Goal: Task Accomplishment & Management: Manage account settings

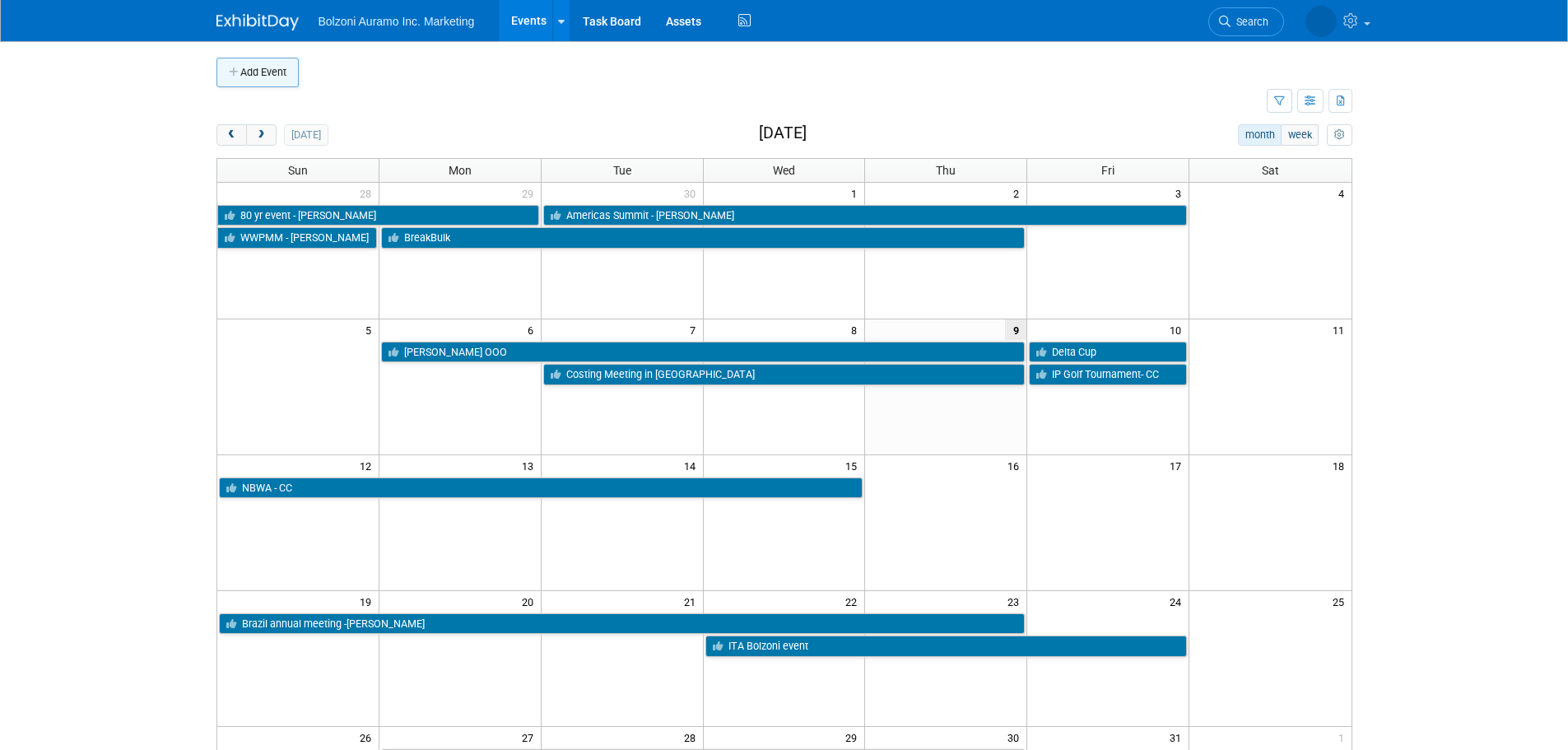
click at [260, 66] on button "Add Event" at bounding box center [257, 72] width 82 height 30
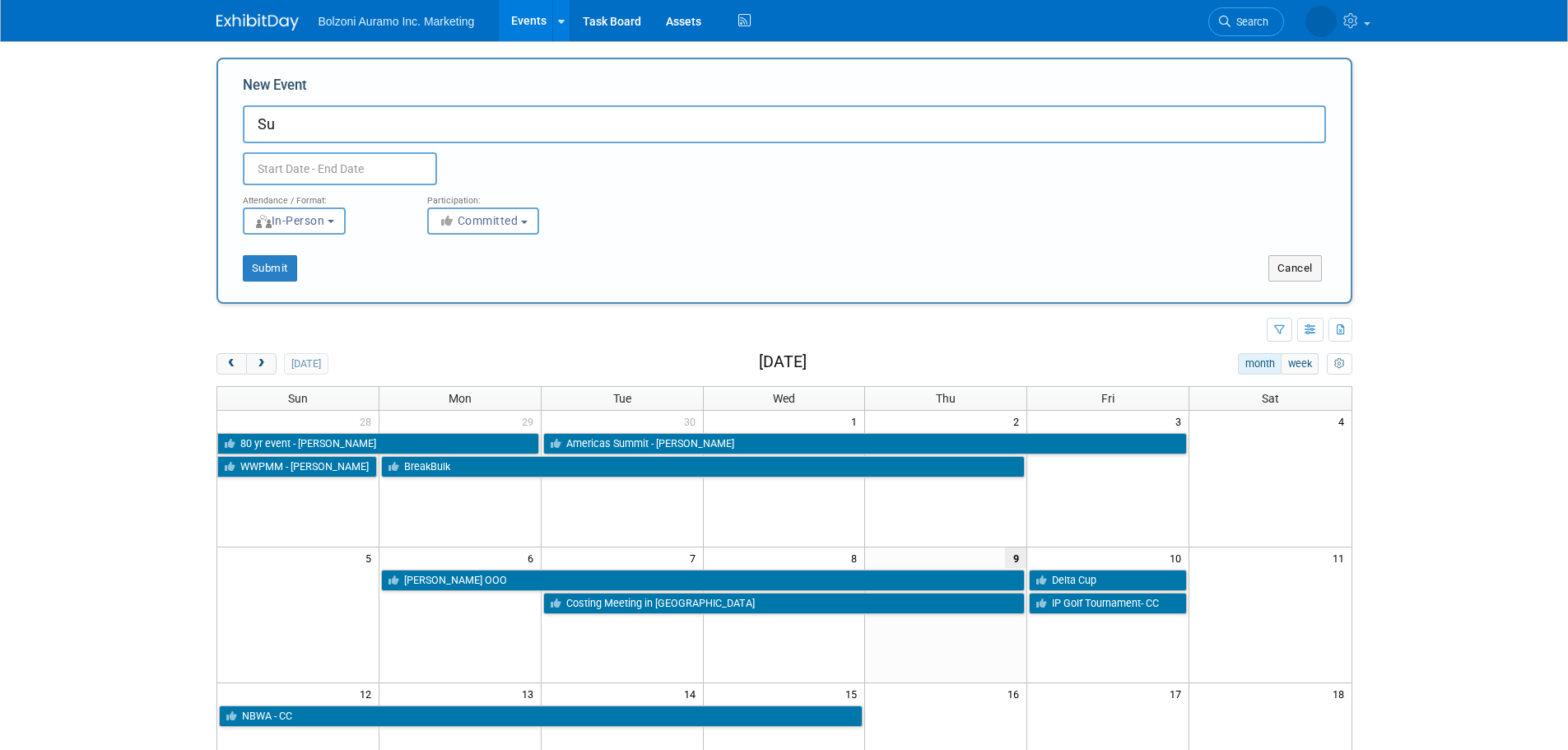
type input "S"
type input "Austin in [GEOGRAPHIC_DATA]"
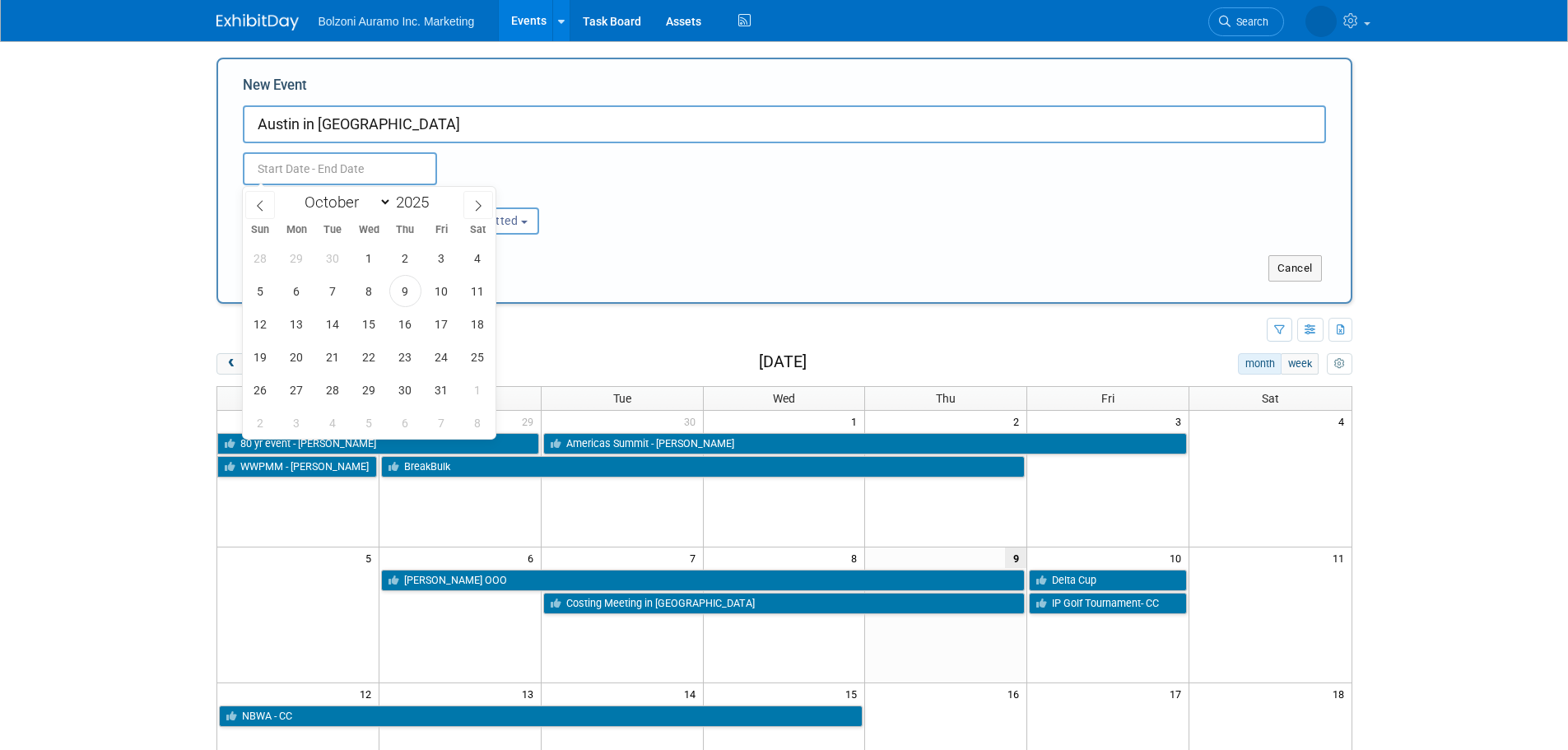
click at [367, 176] on input "text" at bounding box center [340, 168] width 195 height 33
click at [293, 319] on span "13" at bounding box center [297, 324] width 32 height 32
click at [372, 323] on span "15" at bounding box center [370, 324] width 32 height 32
type input "[DATE] to [DATE]"
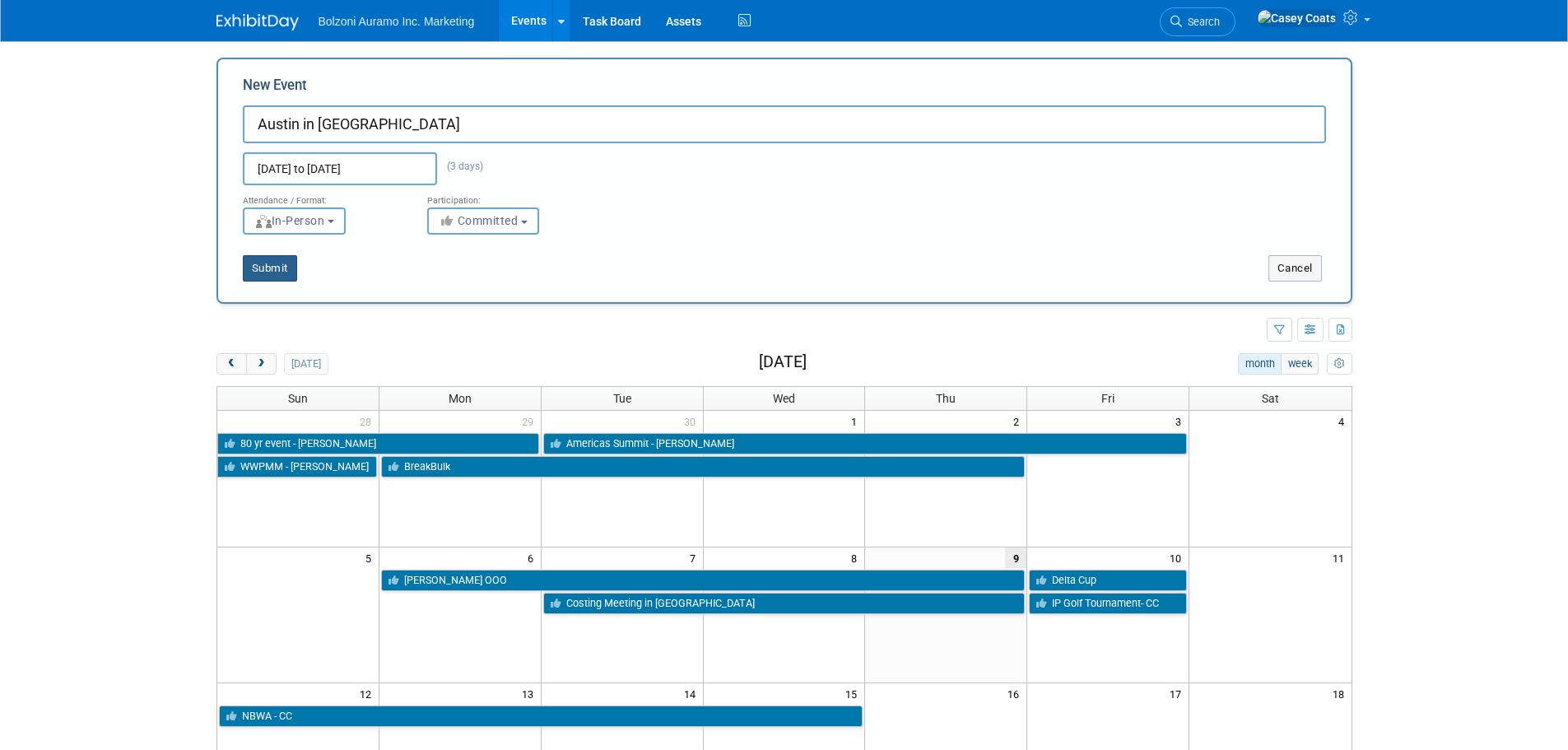
click at [275, 277] on button "Submit" at bounding box center [270, 268] width 54 height 26
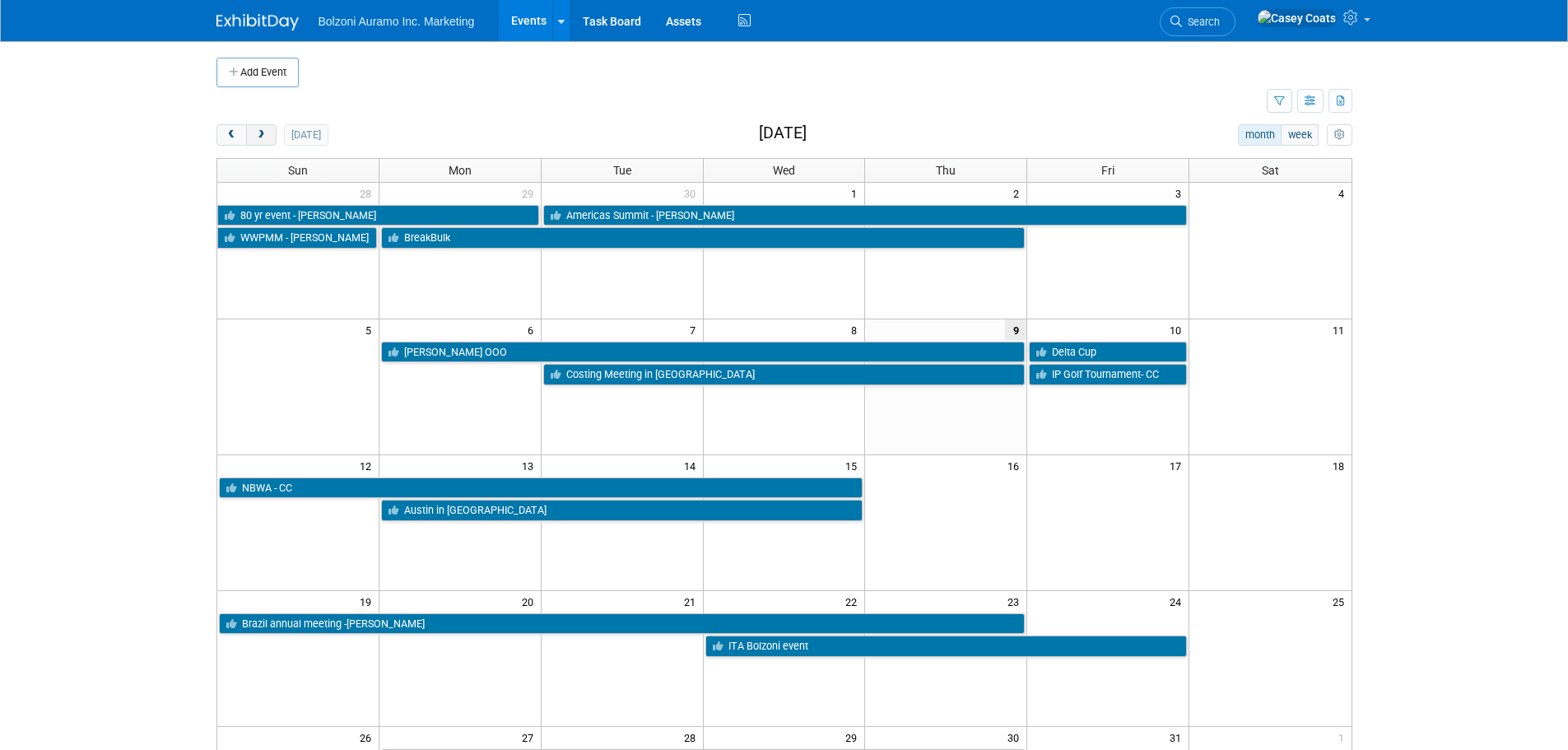
click at [267, 139] on button "next" at bounding box center [261, 134] width 30 height 21
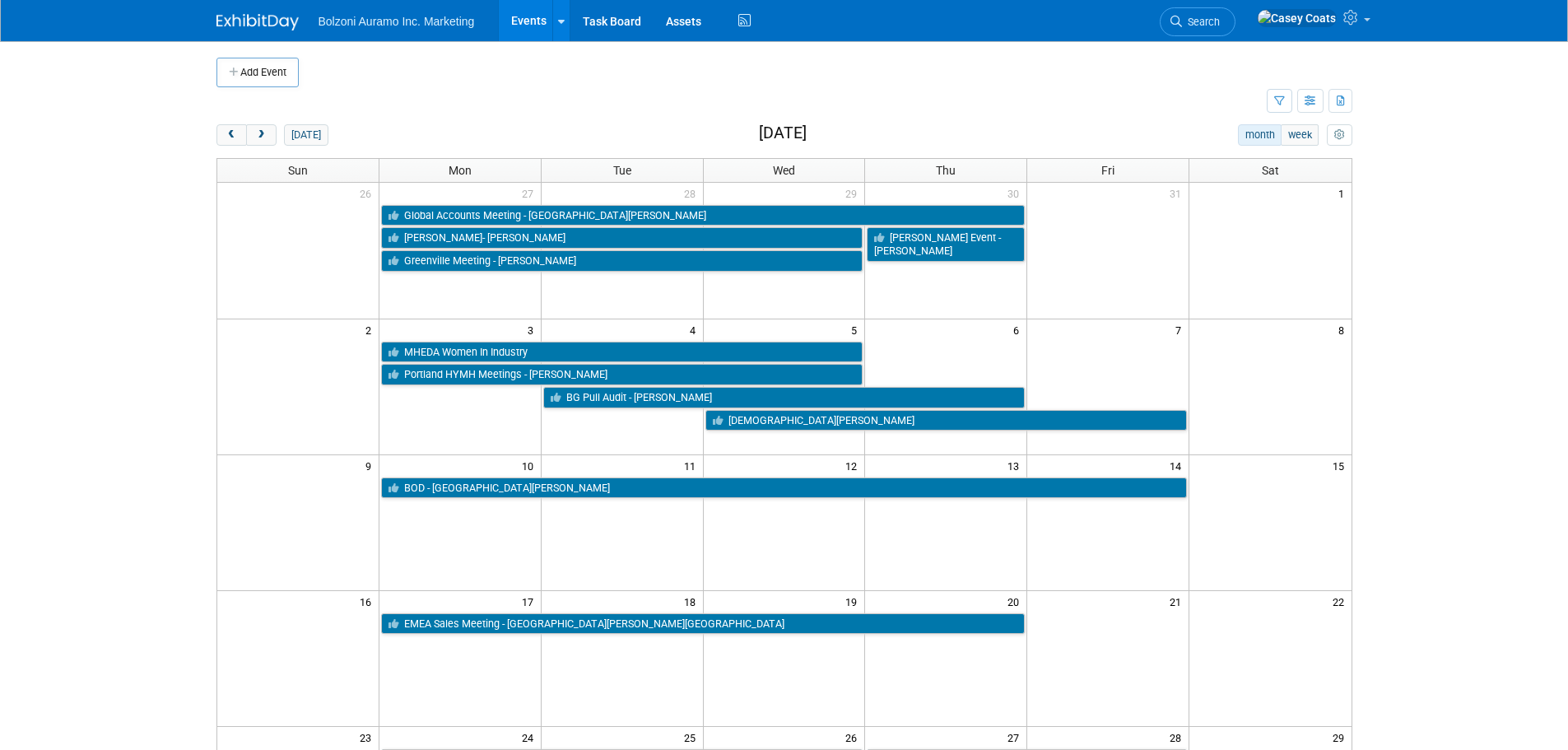
click at [521, 328] on td "3" at bounding box center [460, 329] width 162 height 20
click at [232, 72] on icon "button" at bounding box center [235, 73] width 12 height 11
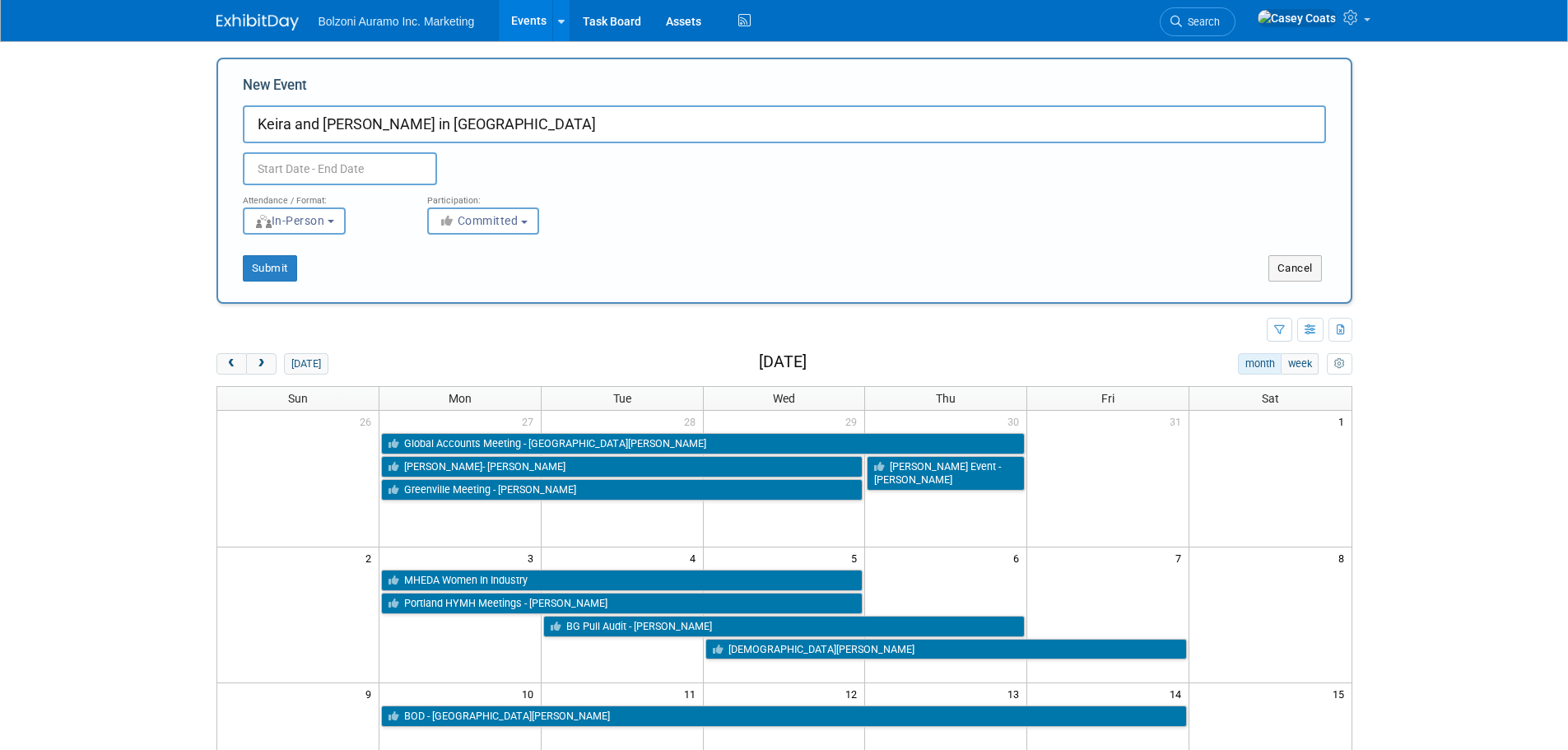
type input "Keira and [PERSON_NAME] in [GEOGRAPHIC_DATA]"
click at [345, 174] on input "text" at bounding box center [340, 168] width 195 height 33
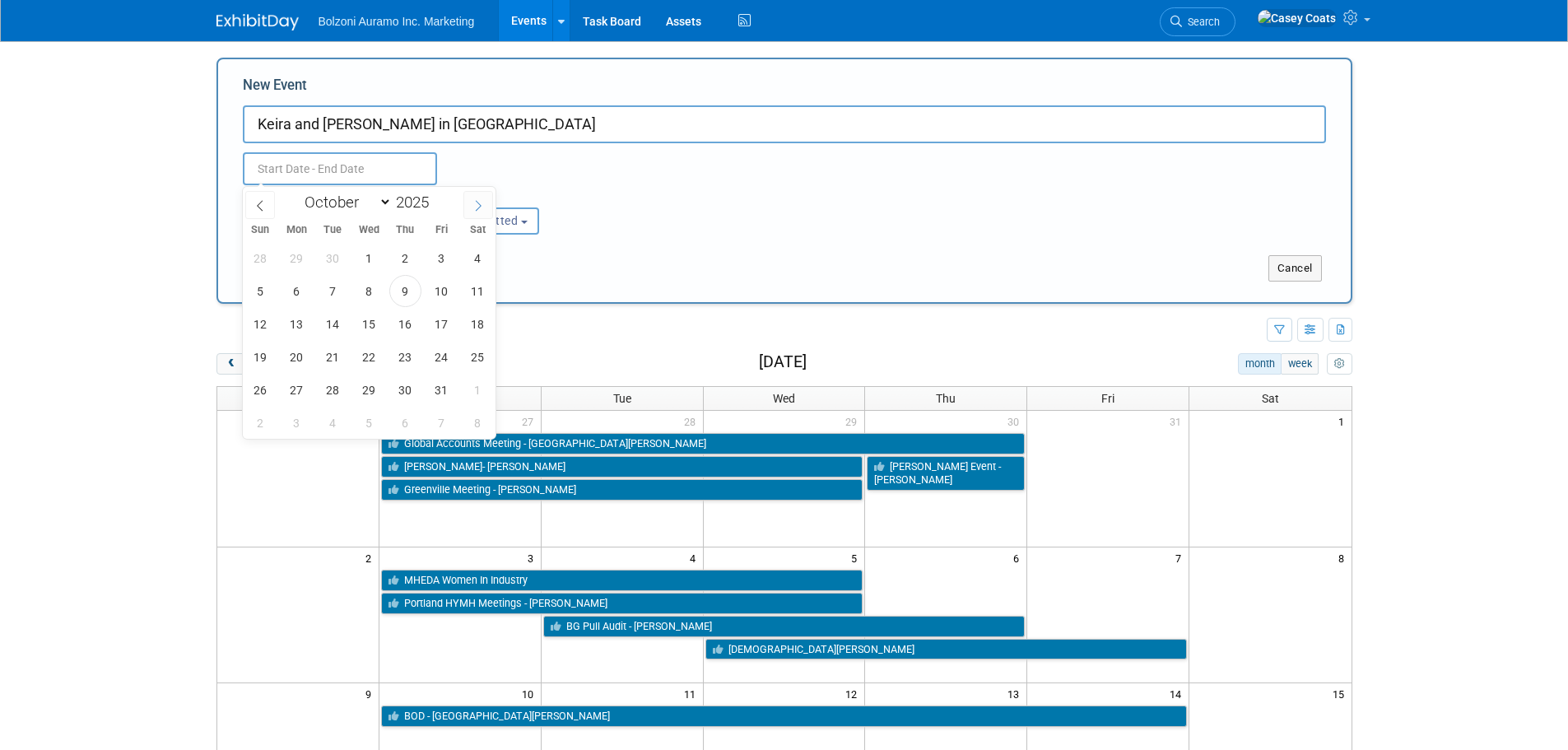
click at [480, 205] on icon at bounding box center [479, 206] width 12 height 12
select select "10"
click at [300, 282] on span "3" at bounding box center [297, 291] width 32 height 32
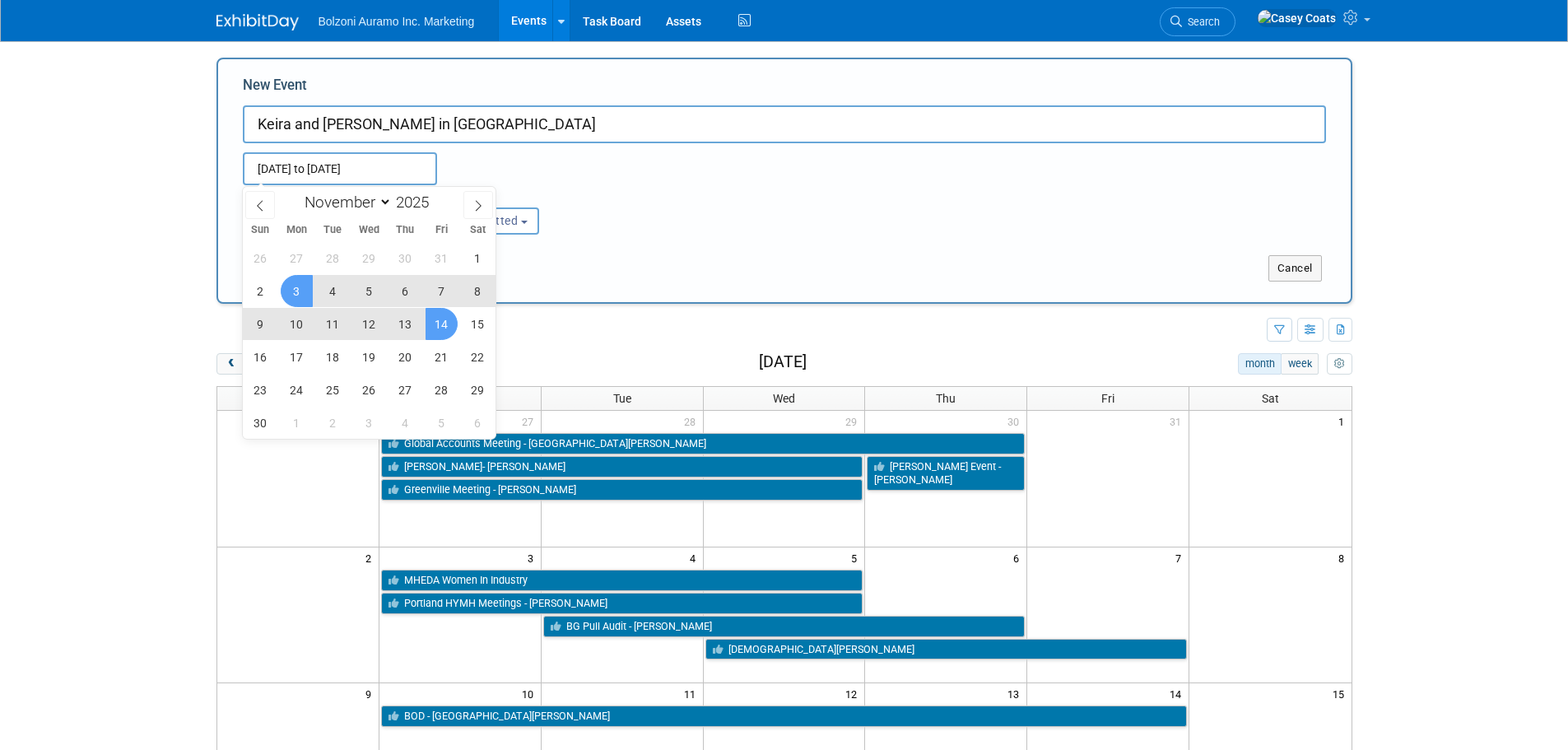
click at [446, 316] on span "14" at bounding box center [441, 324] width 32 height 32
type input "Nov 3, 2025 to Nov 14, 2025"
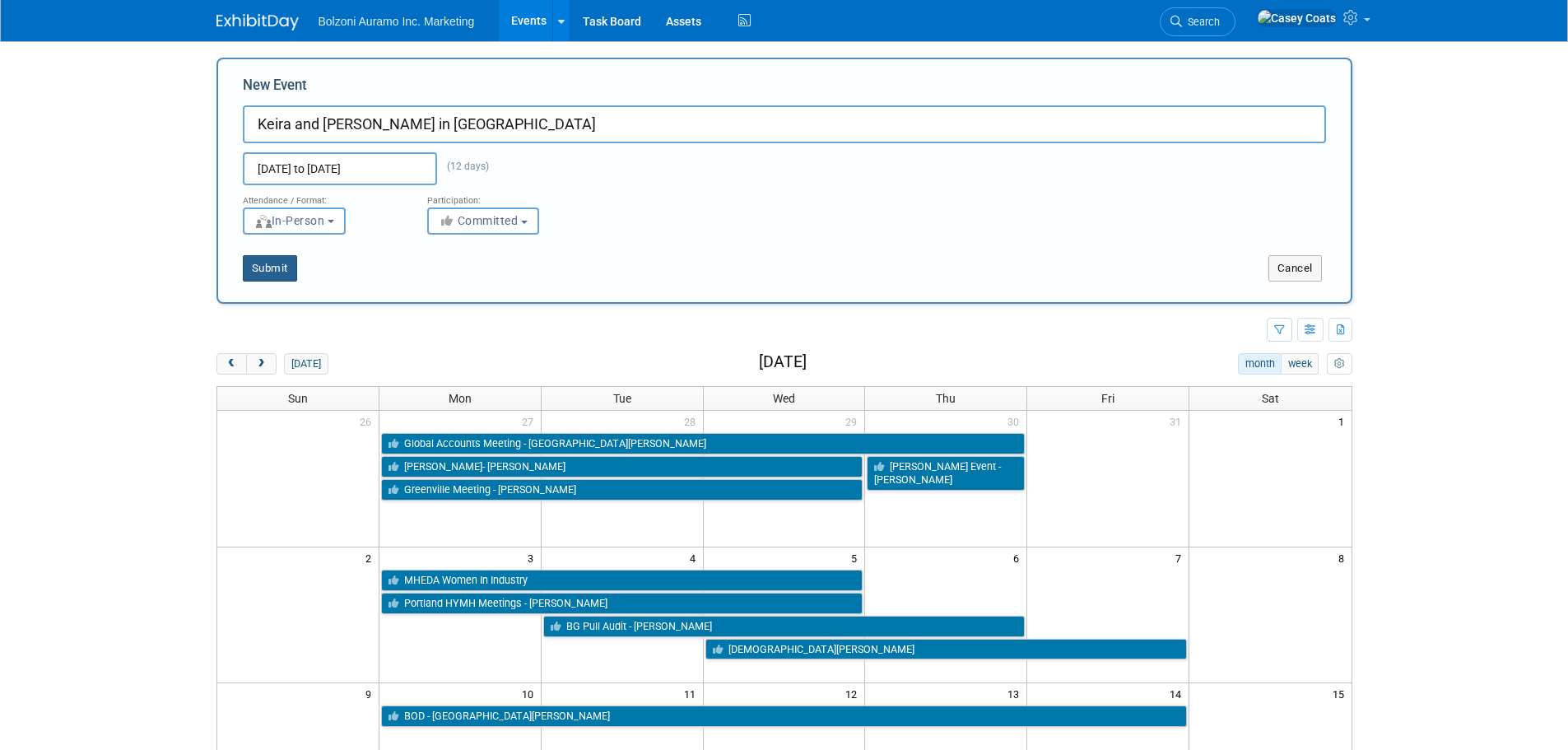
click at [284, 263] on button "Submit" at bounding box center [270, 268] width 54 height 26
click at [130, 294] on body "Bolzoni Auramo Inc. Marketing Events Add Event Bulk Upload Events Shareable Eve…" at bounding box center [784, 375] width 1568 height 750
click at [1321, 274] on button "Cancel" at bounding box center [1295, 268] width 53 height 26
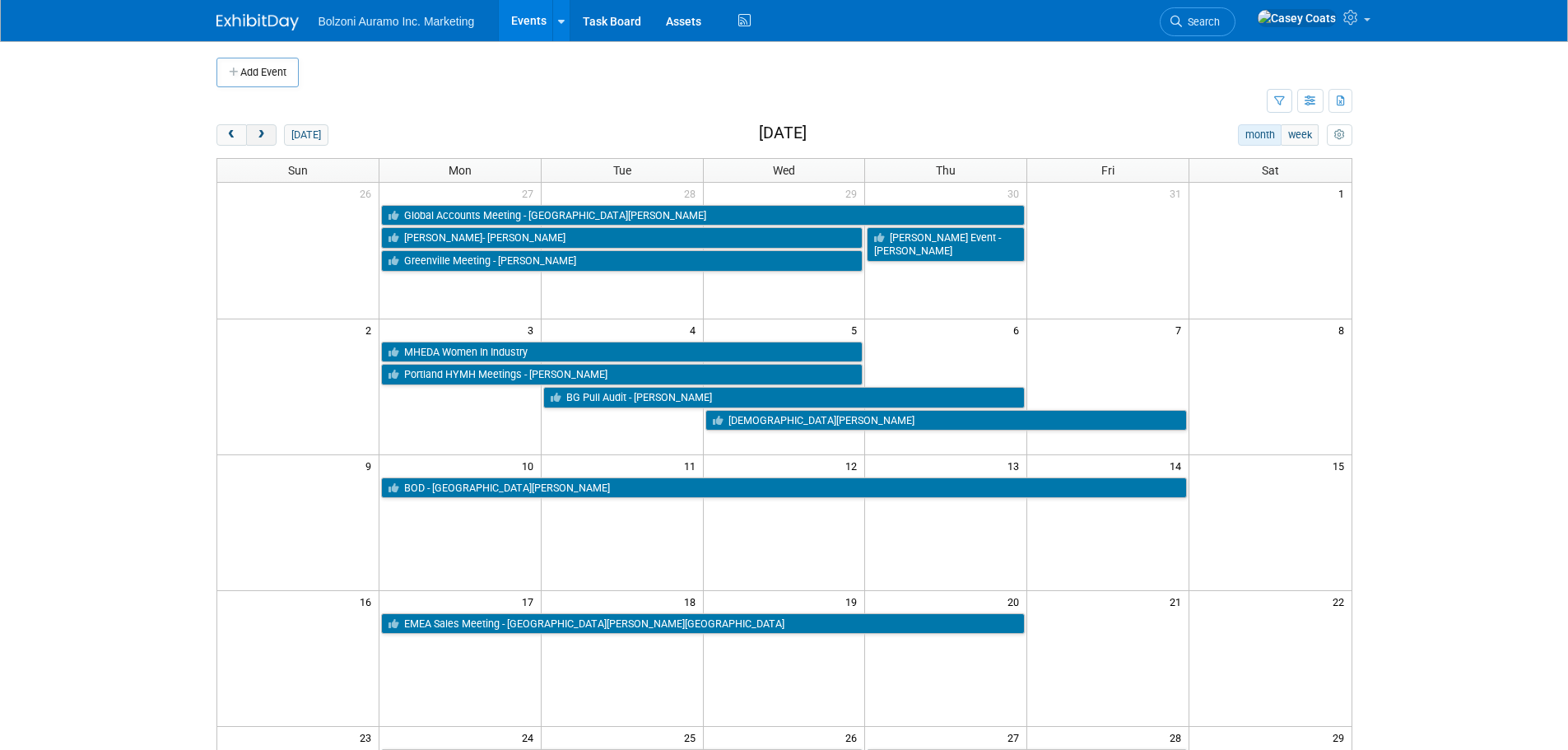
click at [260, 125] on button "next" at bounding box center [261, 134] width 30 height 21
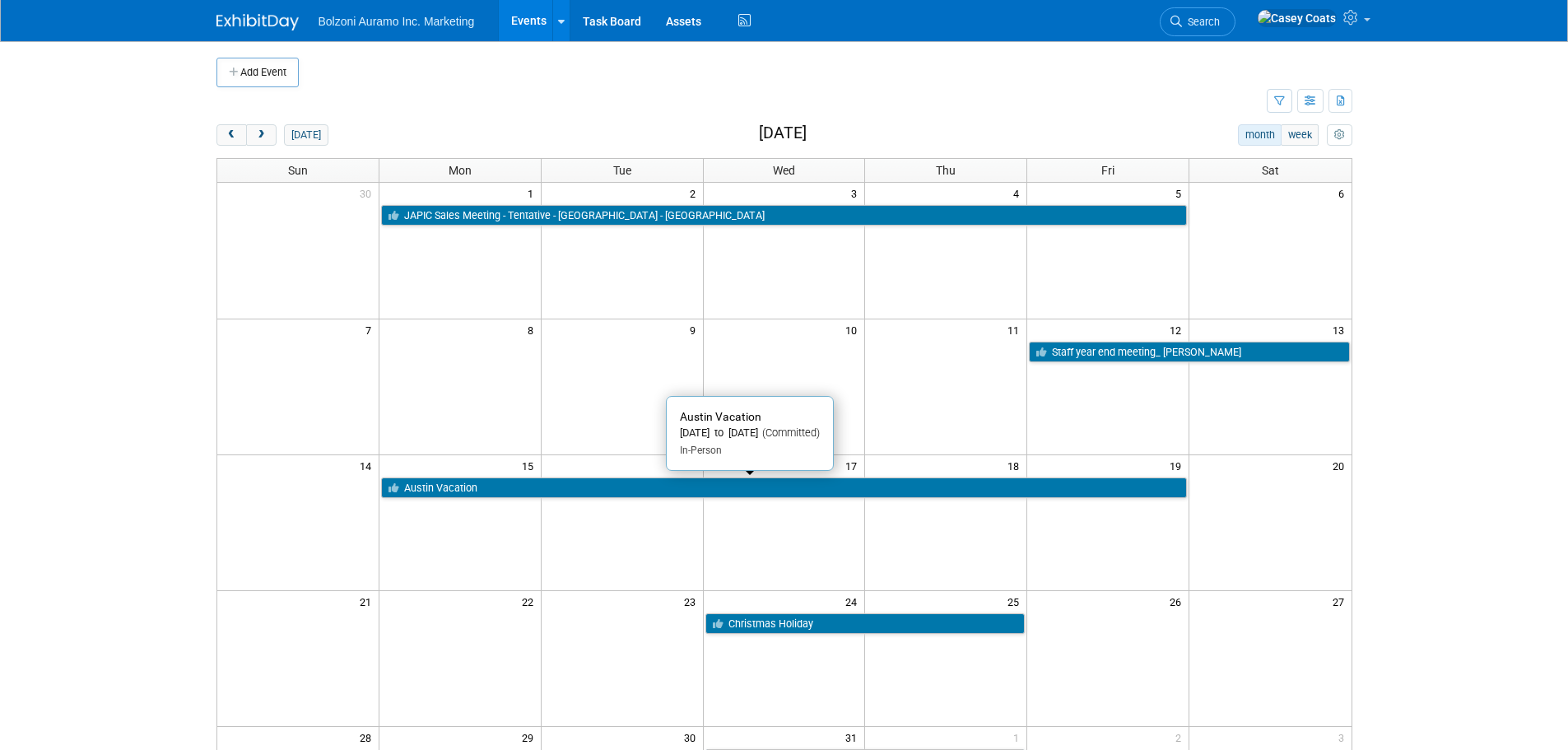
drag, startPoint x: 568, startPoint y: 484, endPoint x: 486, endPoint y: 489, distance: 82.2
click at [488, 487] on link "Austin Vacation" at bounding box center [784, 488] width 806 height 21
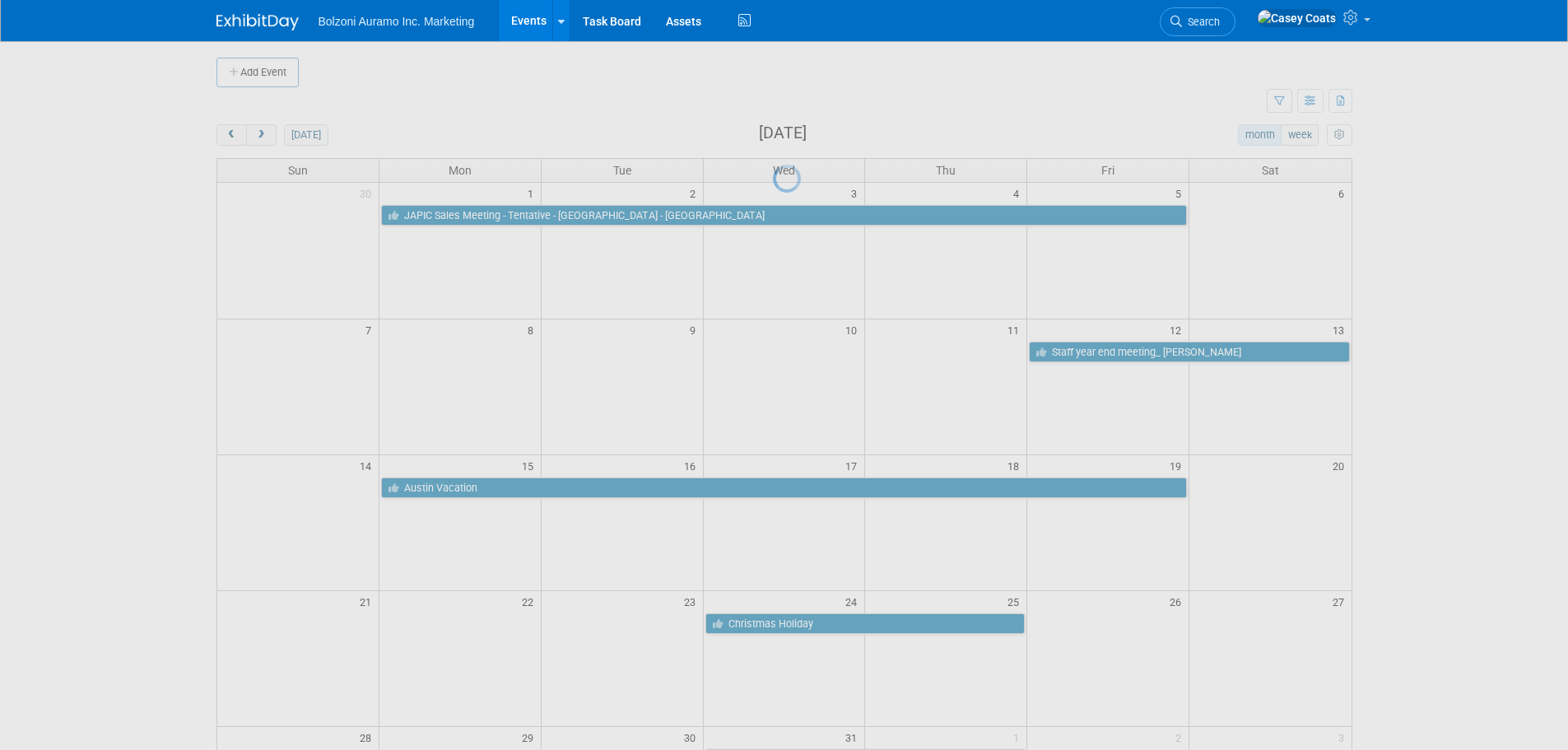
click at [773, 490] on div at bounding box center [784, 375] width 23 height 750
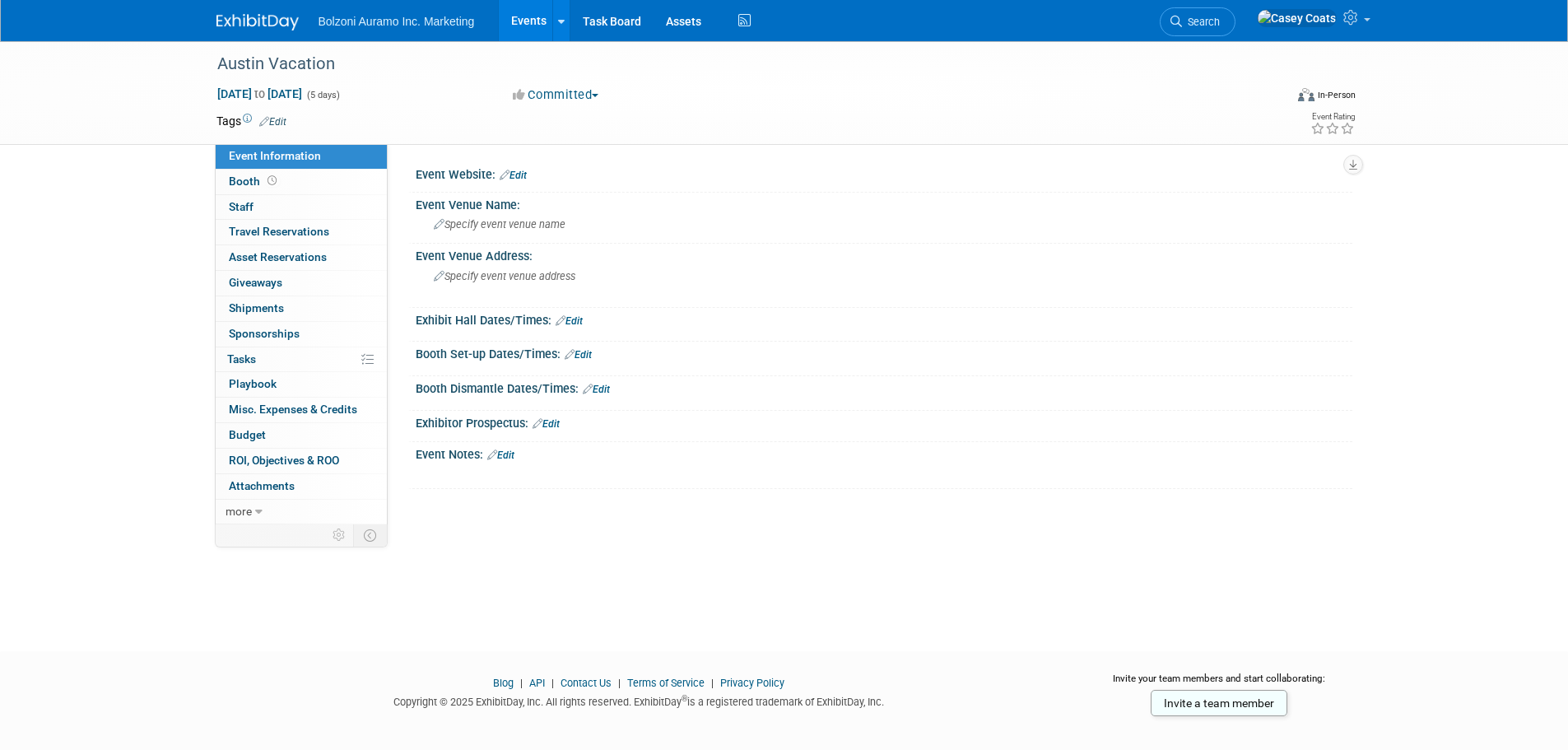
click at [282, 121] on link "Edit" at bounding box center [273, 122] width 27 height 12
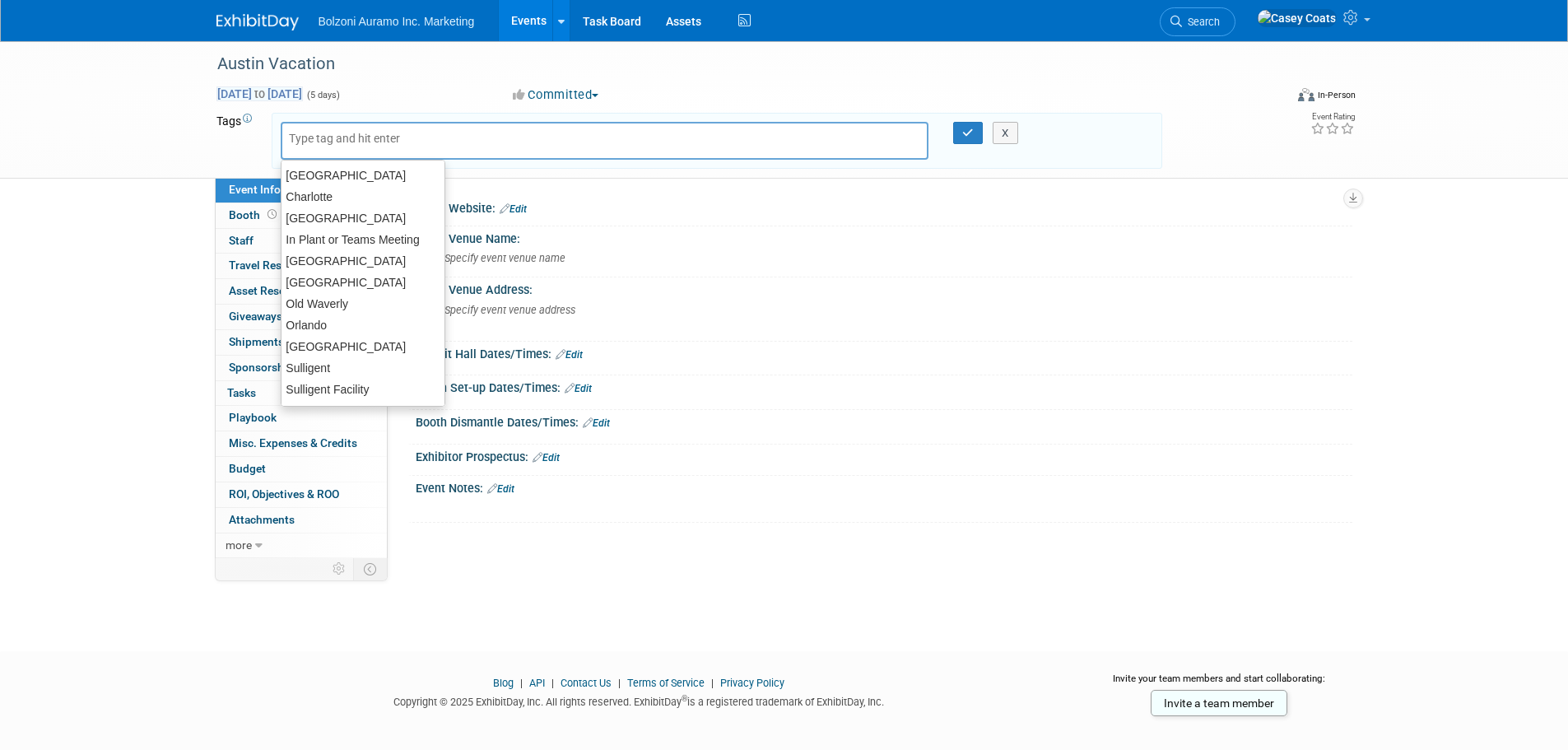
click at [303, 96] on span "Dec 15, 2025 to Dec 19, 2025" at bounding box center [260, 94] width 86 height 15
select select "11"
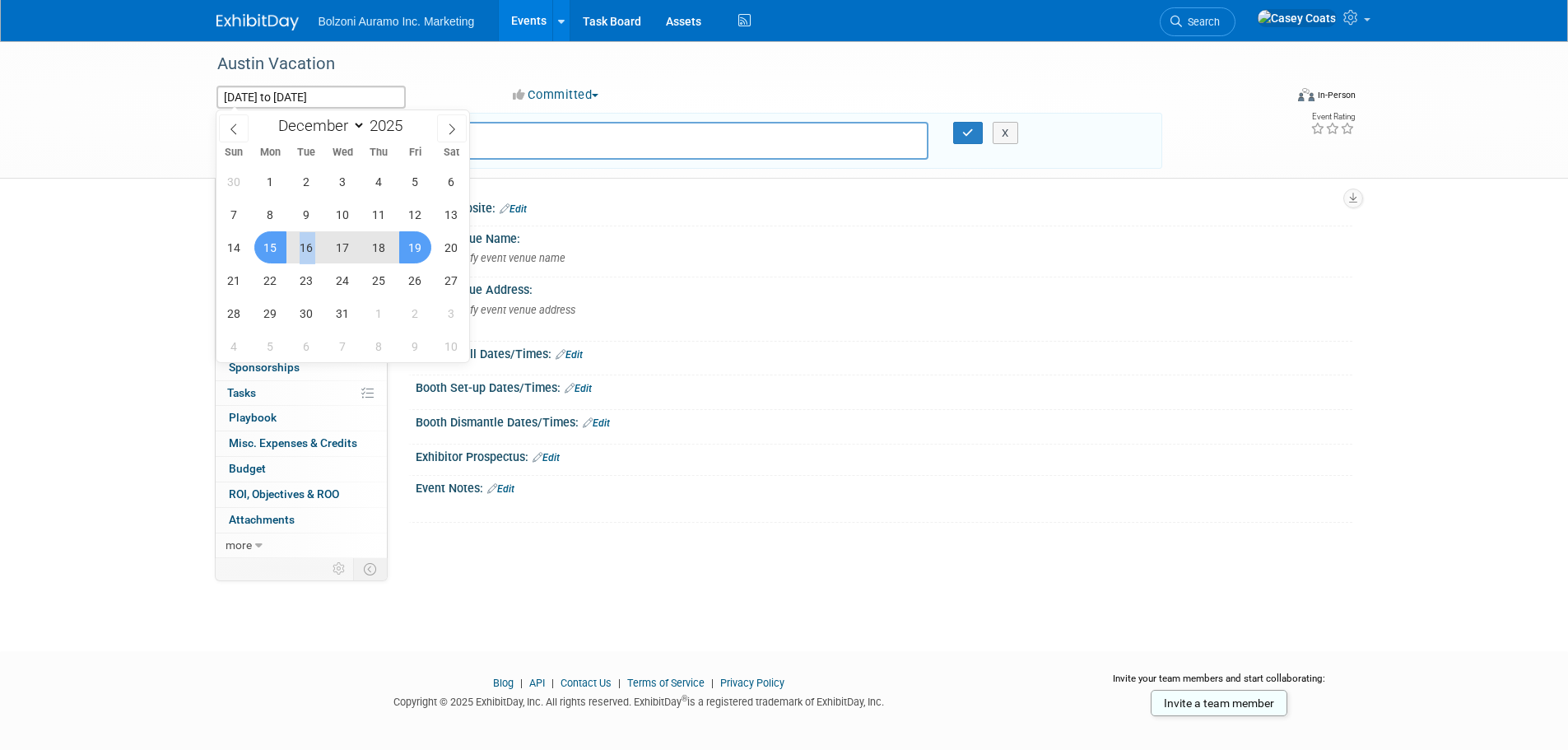
drag, startPoint x: 275, startPoint y: 250, endPoint x: 334, endPoint y: 248, distance: 59.0
click at [334, 248] on div "30 1 2 3 4 5 6 7 8 9 10 11 12 13 14 15 16 17 18 19 20 21 22 23 24 25 26 27 28 2…" at bounding box center [343, 264] width 254 height 198
click at [348, 244] on span "17" at bounding box center [343, 248] width 32 height 32
click at [386, 246] on span "18" at bounding box center [379, 248] width 32 height 32
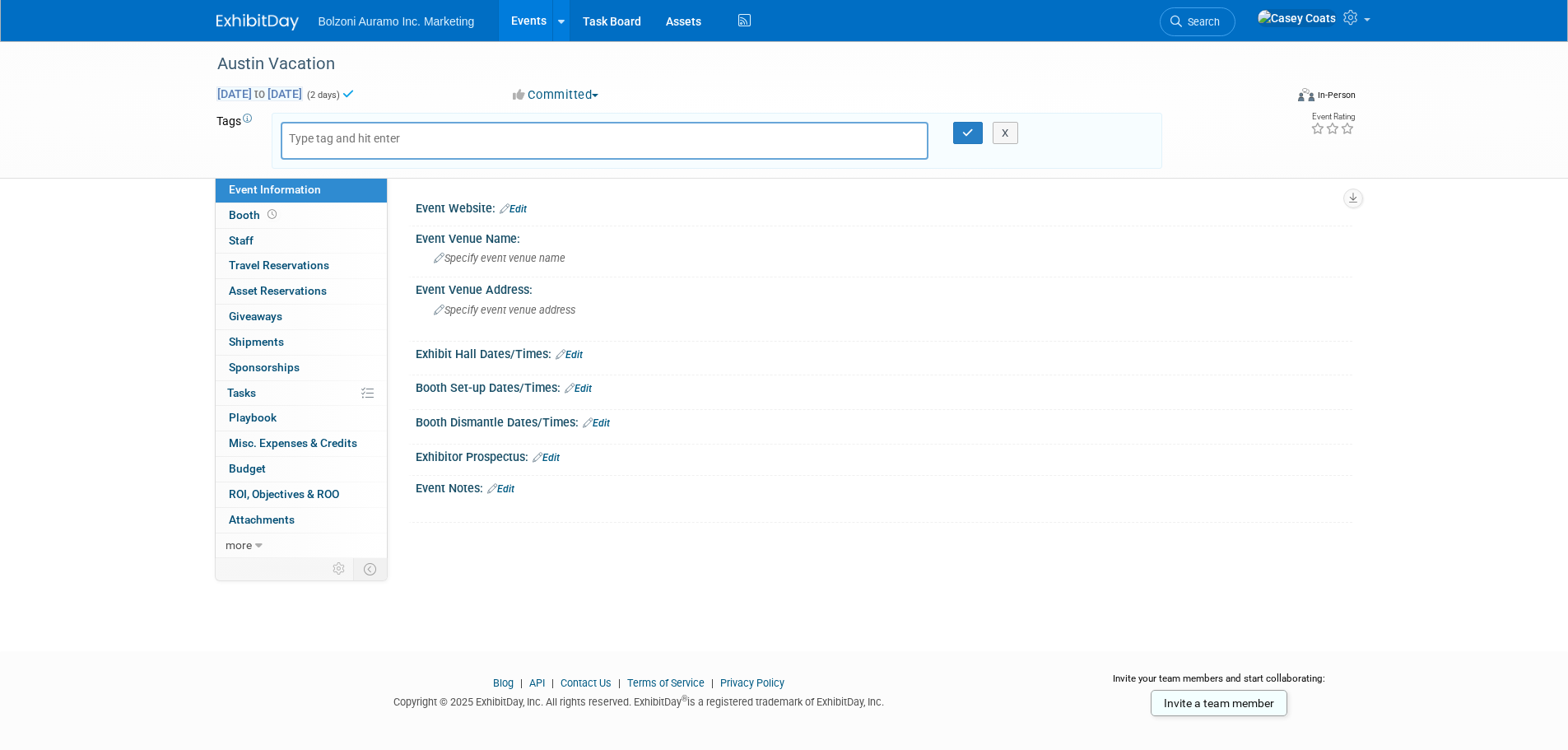
click at [279, 101] on span "Dec 17, 2025 to Dec 18, 2025" at bounding box center [260, 94] width 86 height 15
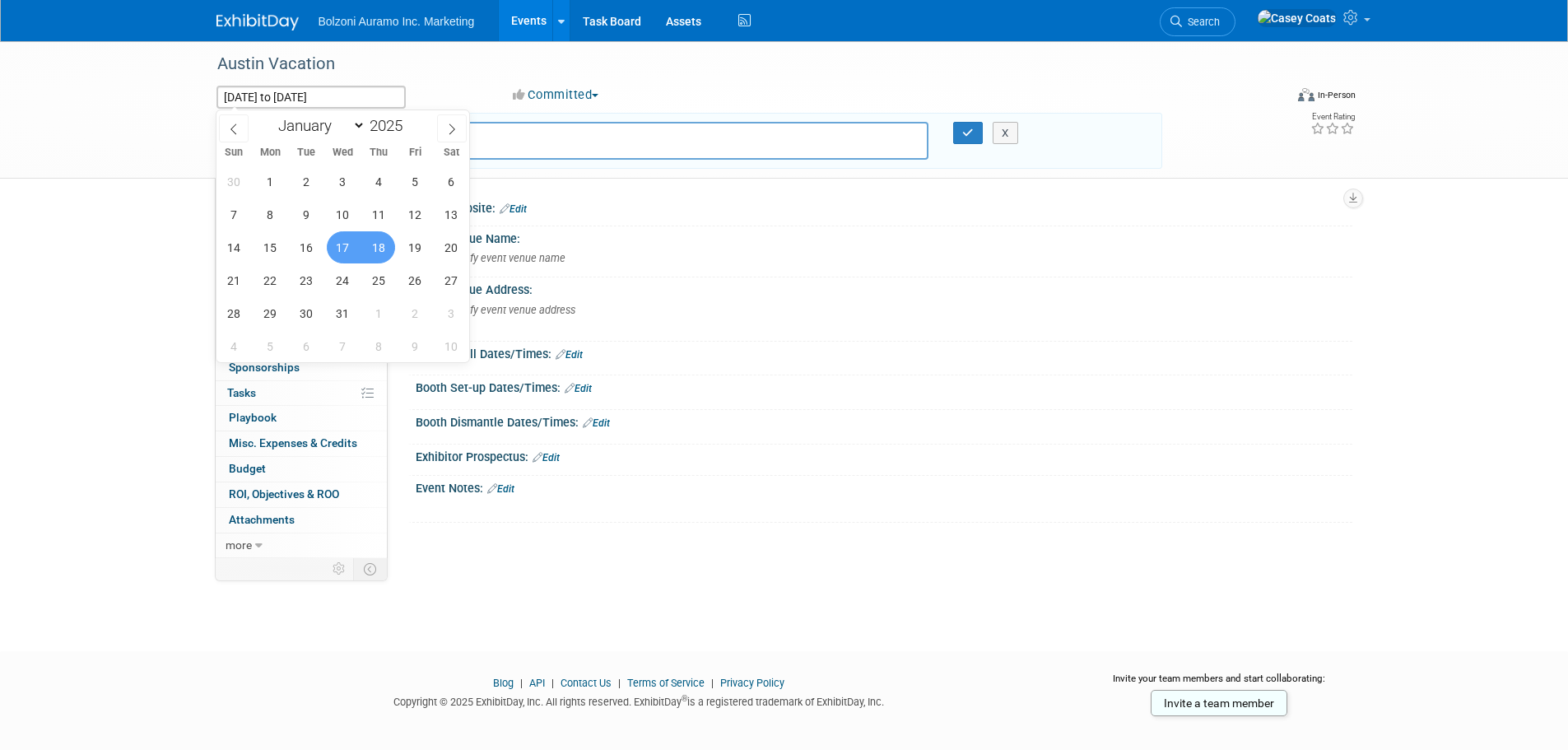
click at [378, 247] on span "18" at bounding box center [379, 248] width 32 height 32
type input "Dec 18, 2025"
click at [412, 242] on span "19" at bounding box center [415, 248] width 32 height 32
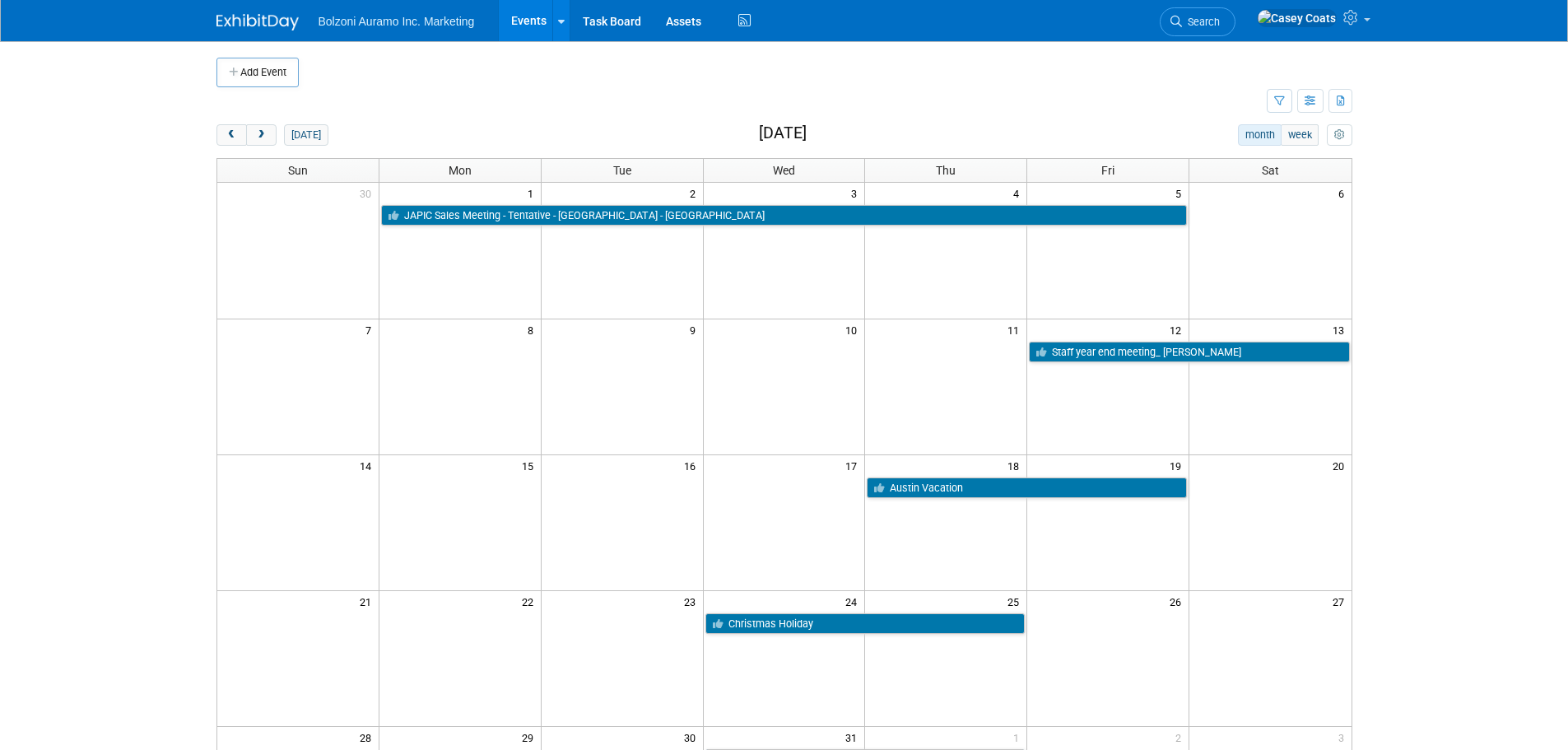
click at [237, 64] on button "Add Event" at bounding box center [257, 72] width 82 height 30
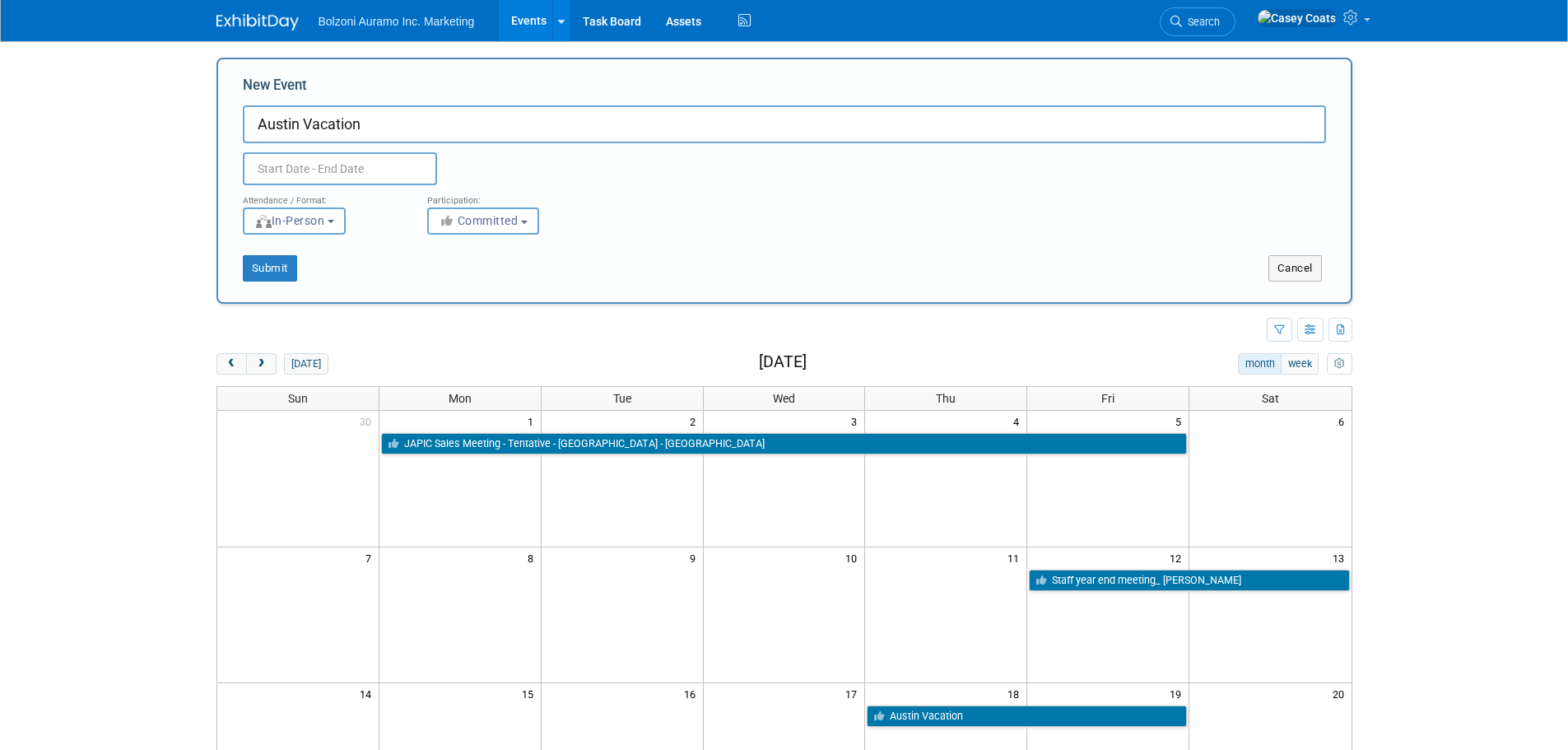
type input "Austin Vacation"
click at [403, 158] on input "text" at bounding box center [340, 168] width 195 height 33
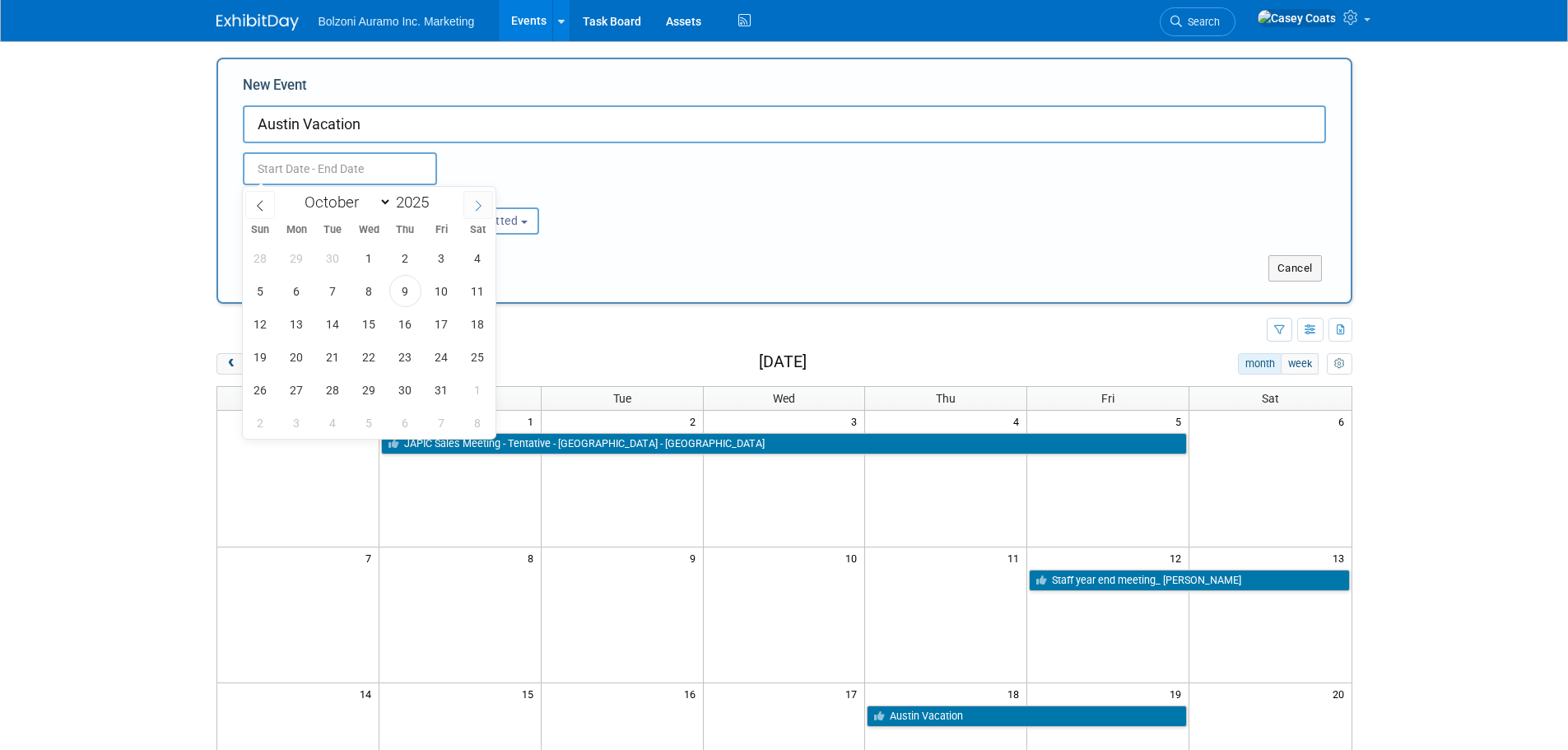
click at [485, 216] on span at bounding box center [478, 205] width 30 height 28
click at [470, 196] on span at bounding box center [478, 205] width 30 height 28
select select "11"
click at [480, 201] on icon at bounding box center [479, 206] width 12 height 12
type input "2026"
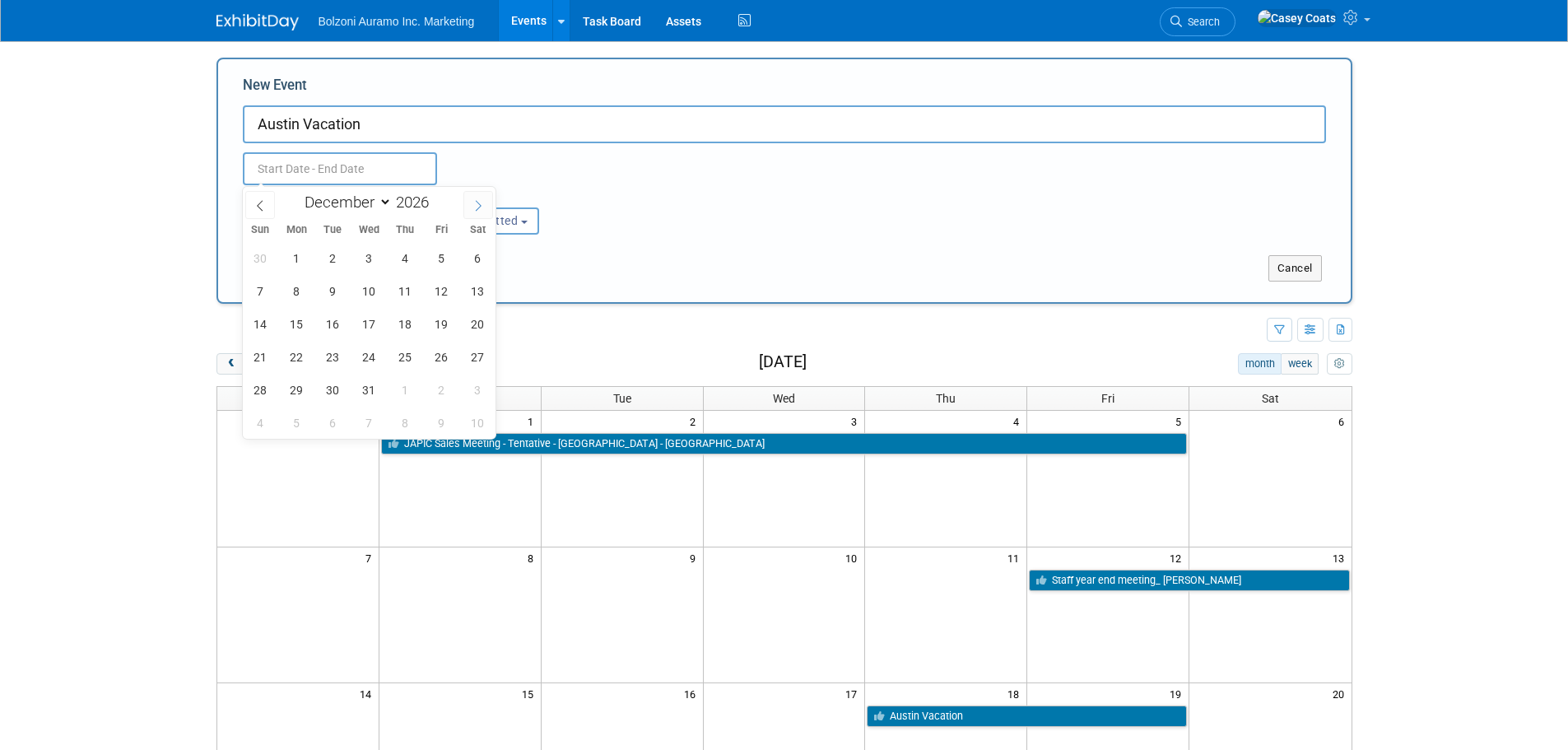
select select "0"
click at [260, 205] on icon at bounding box center [260, 206] width 12 height 12
type input "2025"
select select "11"
click at [294, 358] on span "22" at bounding box center [297, 357] width 32 height 32
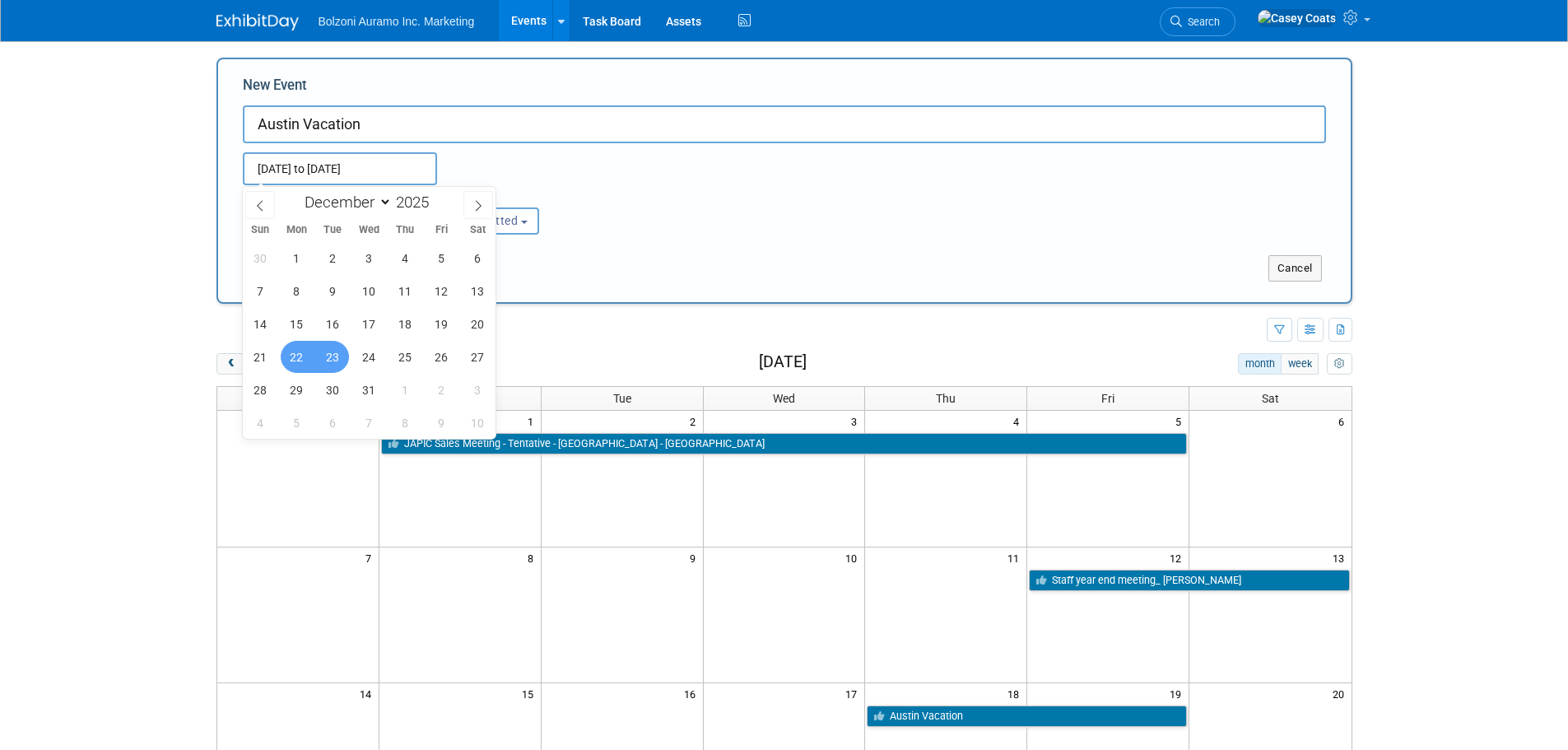
click at [323, 357] on span "23" at bounding box center [333, 357] width 32 height 32
type input "Dec 22, 2025 to Dec 23, 2025"
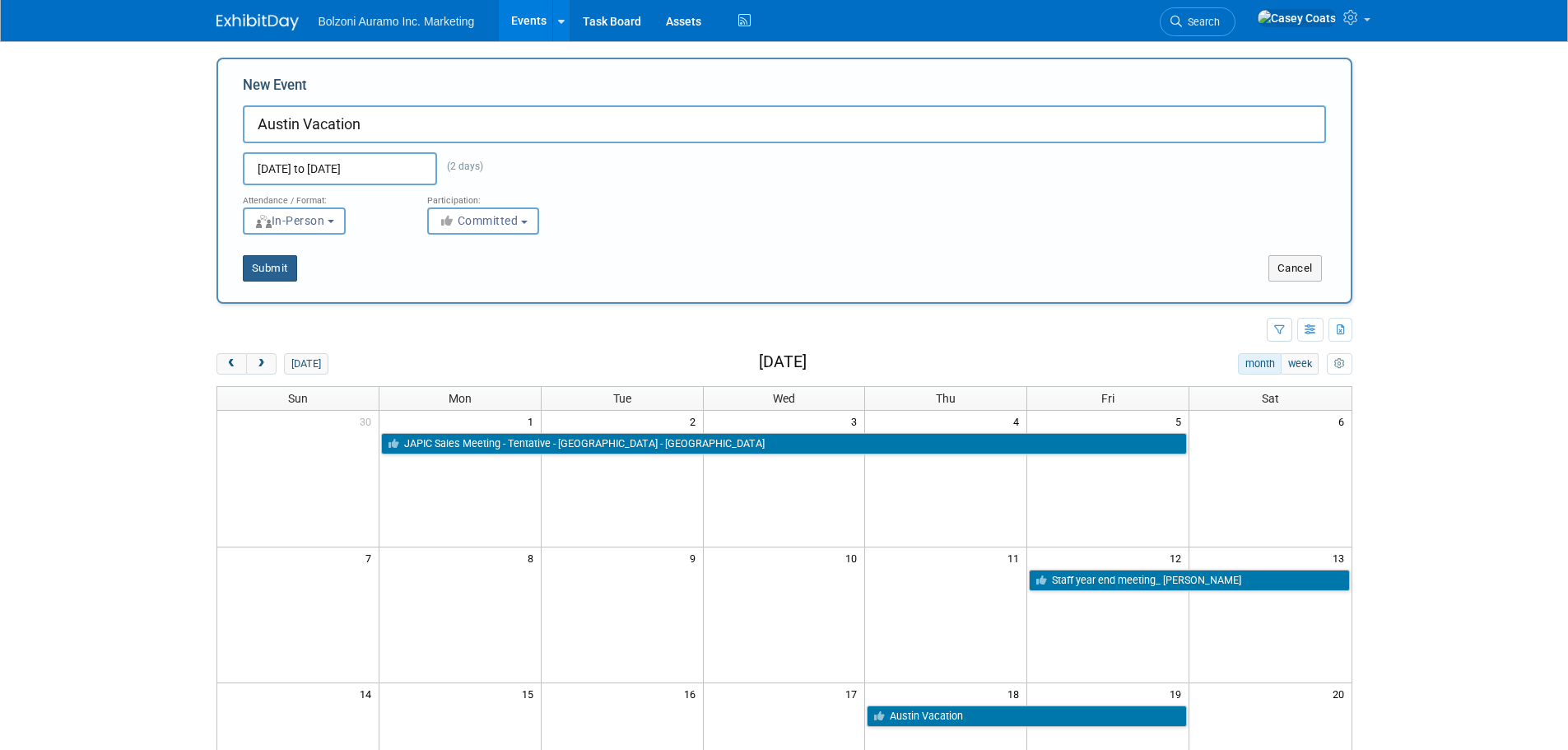
click at [284, 266] on button "Submit" at bounding box center [270, 268] width 54 height 26
click at [263, 364] on span "next" at bounding box center [261, 364] width 13 height 11
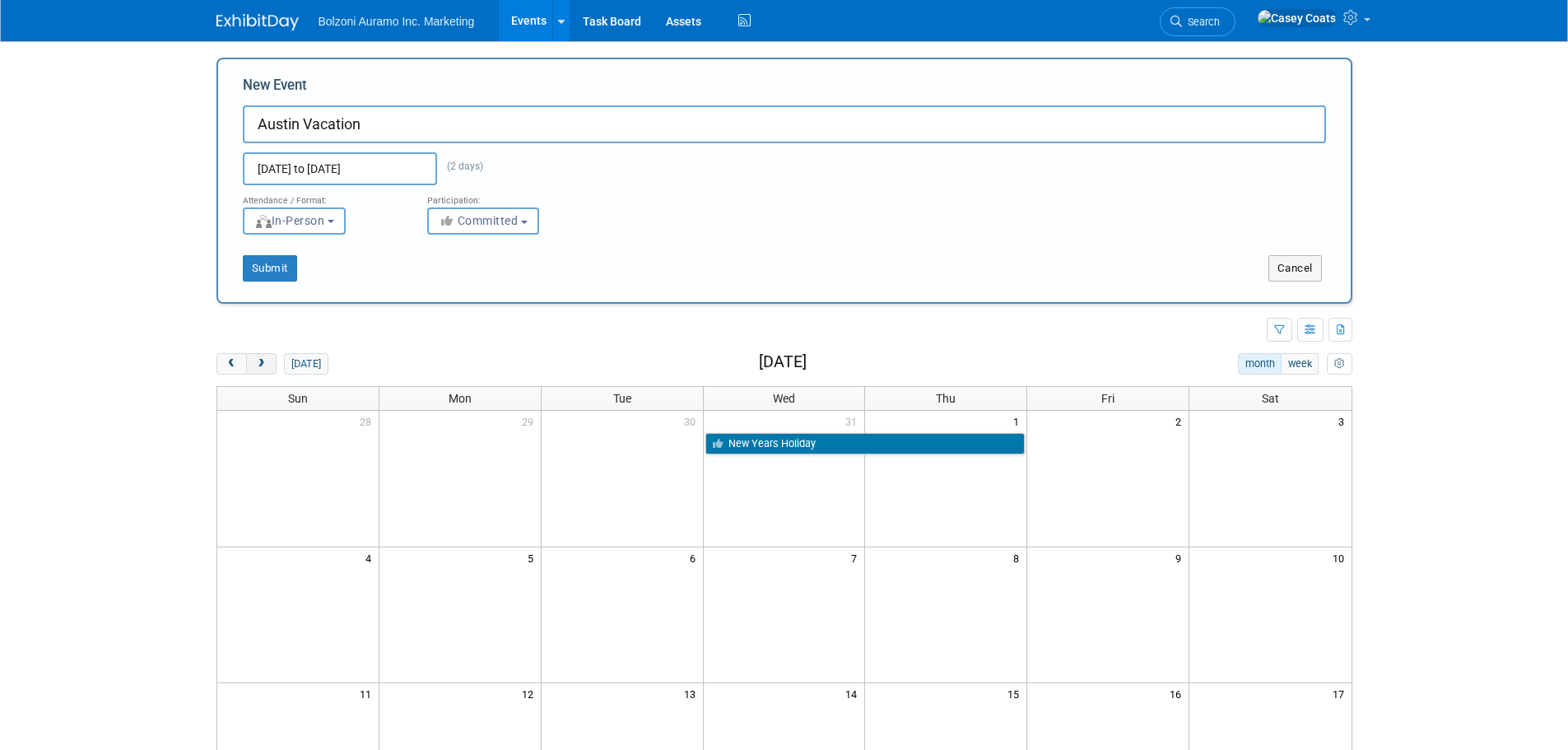
click at [266, 359] on span "next" at bounding box center [261, 364] width 13 height 11
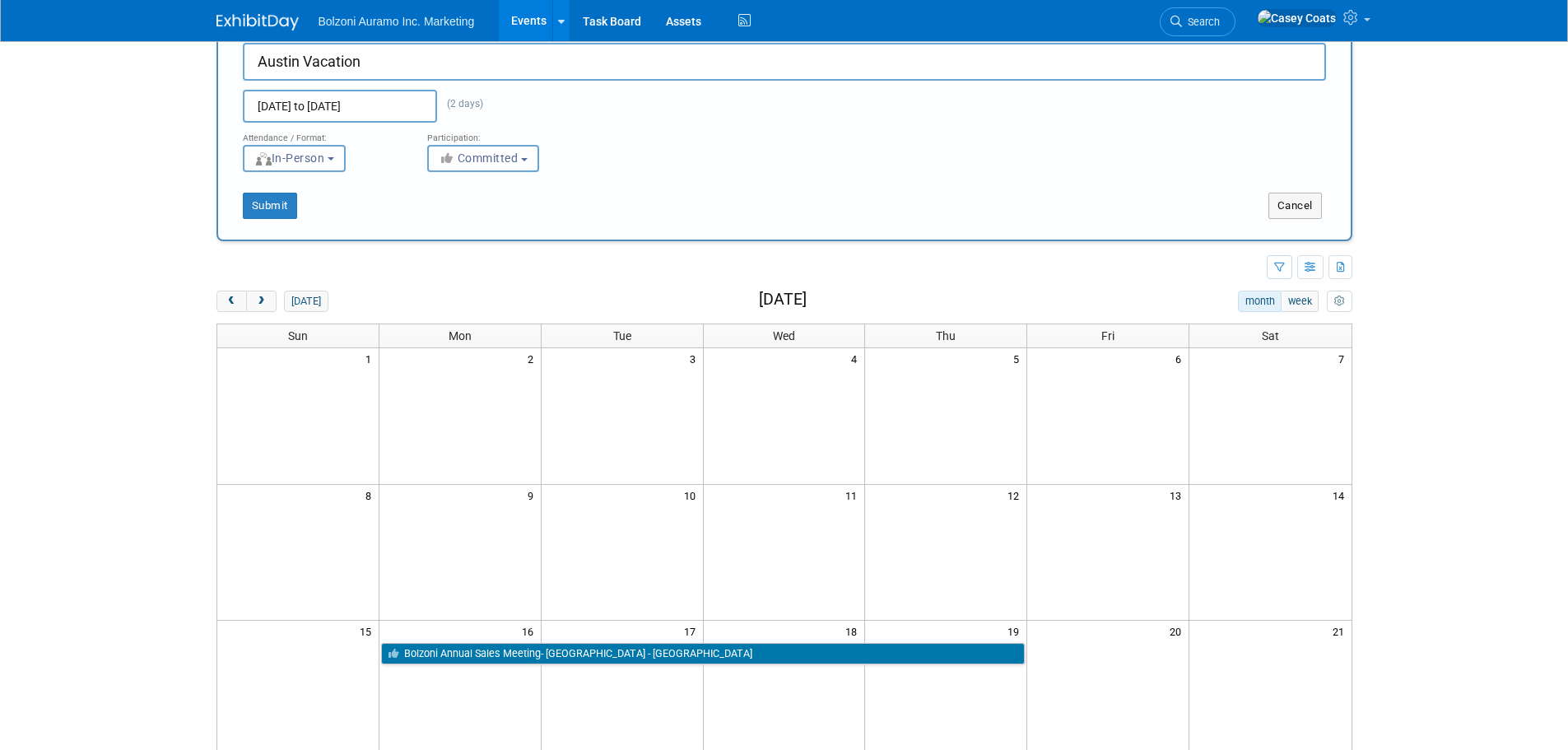
scroll to position [165, 0]
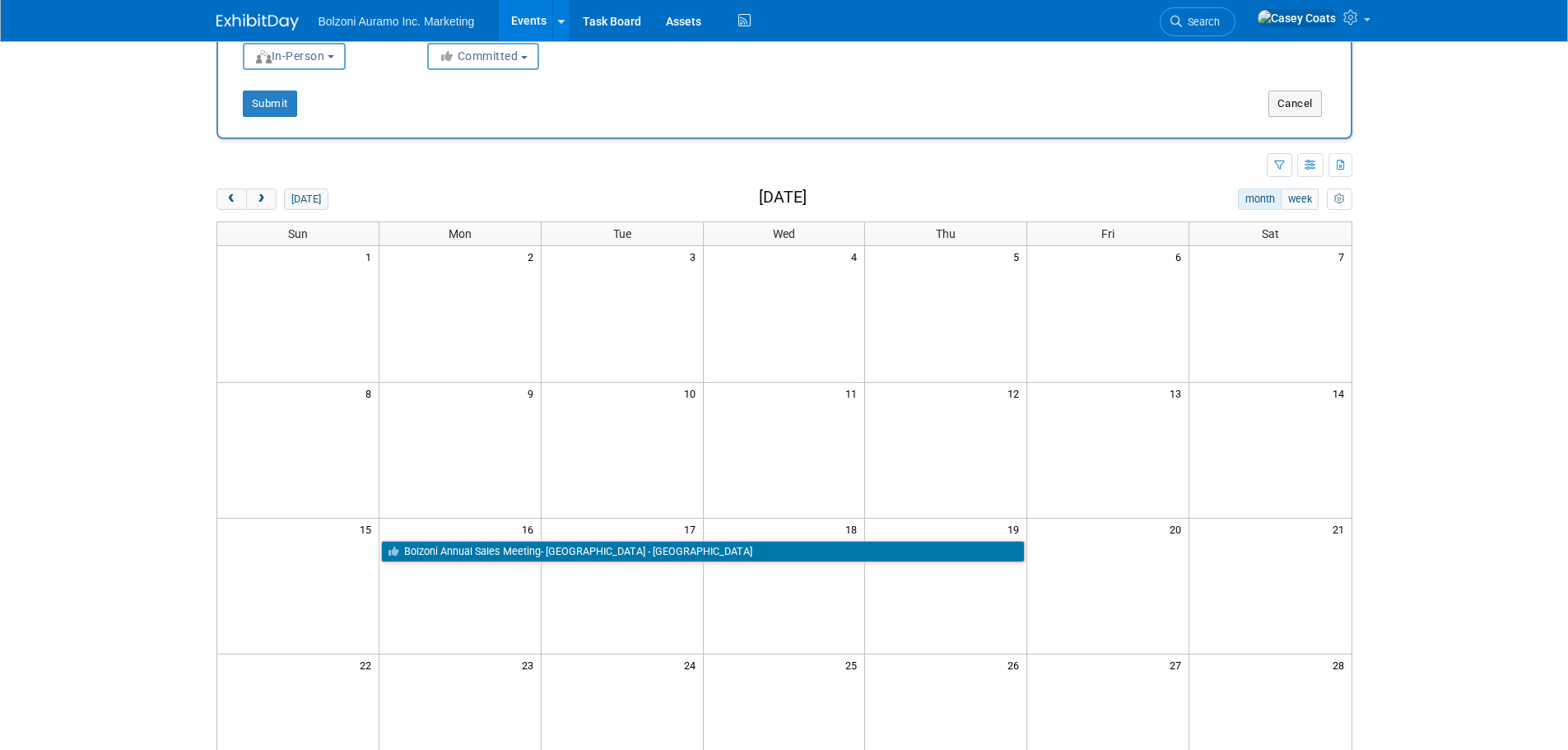
click at [526, 258] on span "2" at bounding box center [534, 256] width 15 height 20
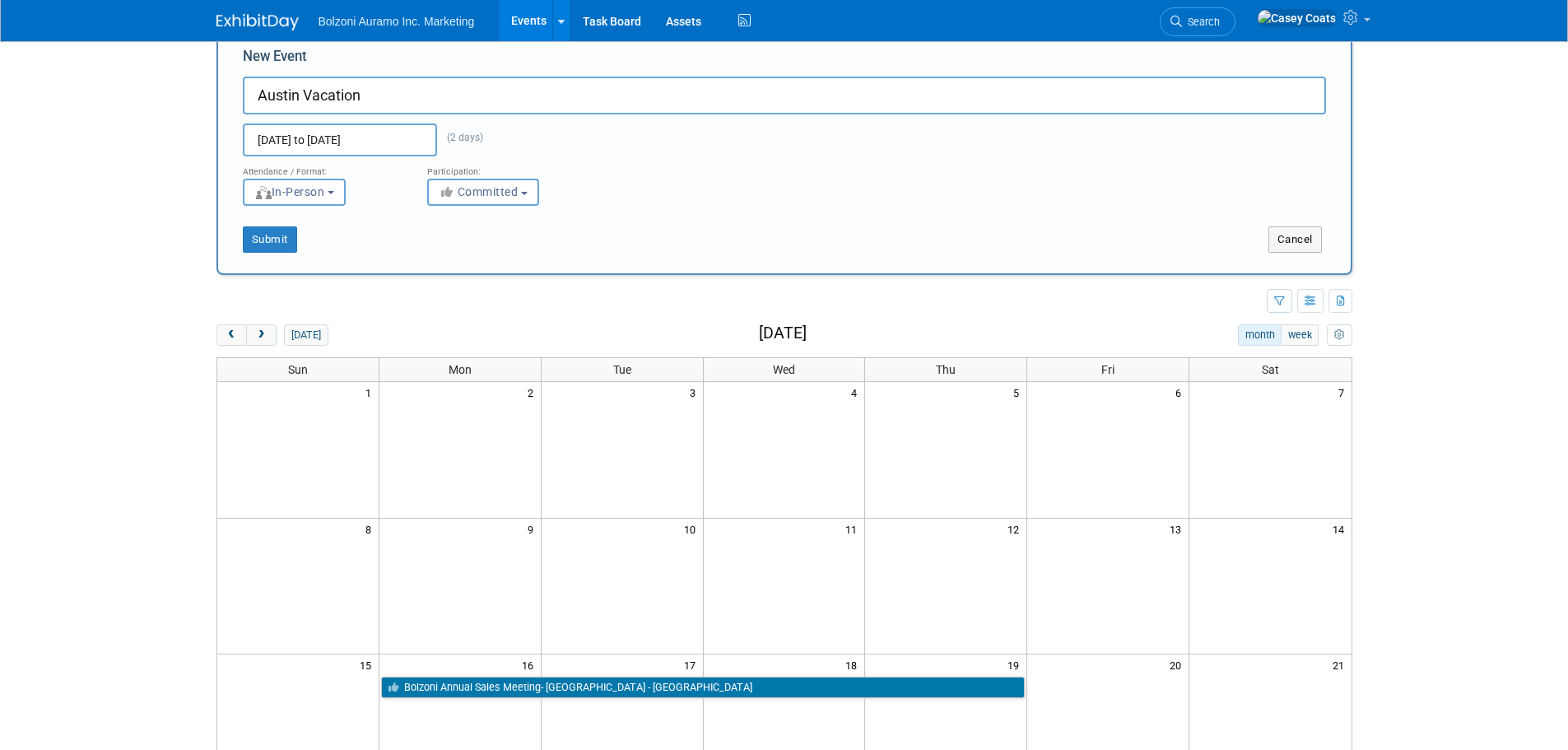
scroll to position [0, 0]
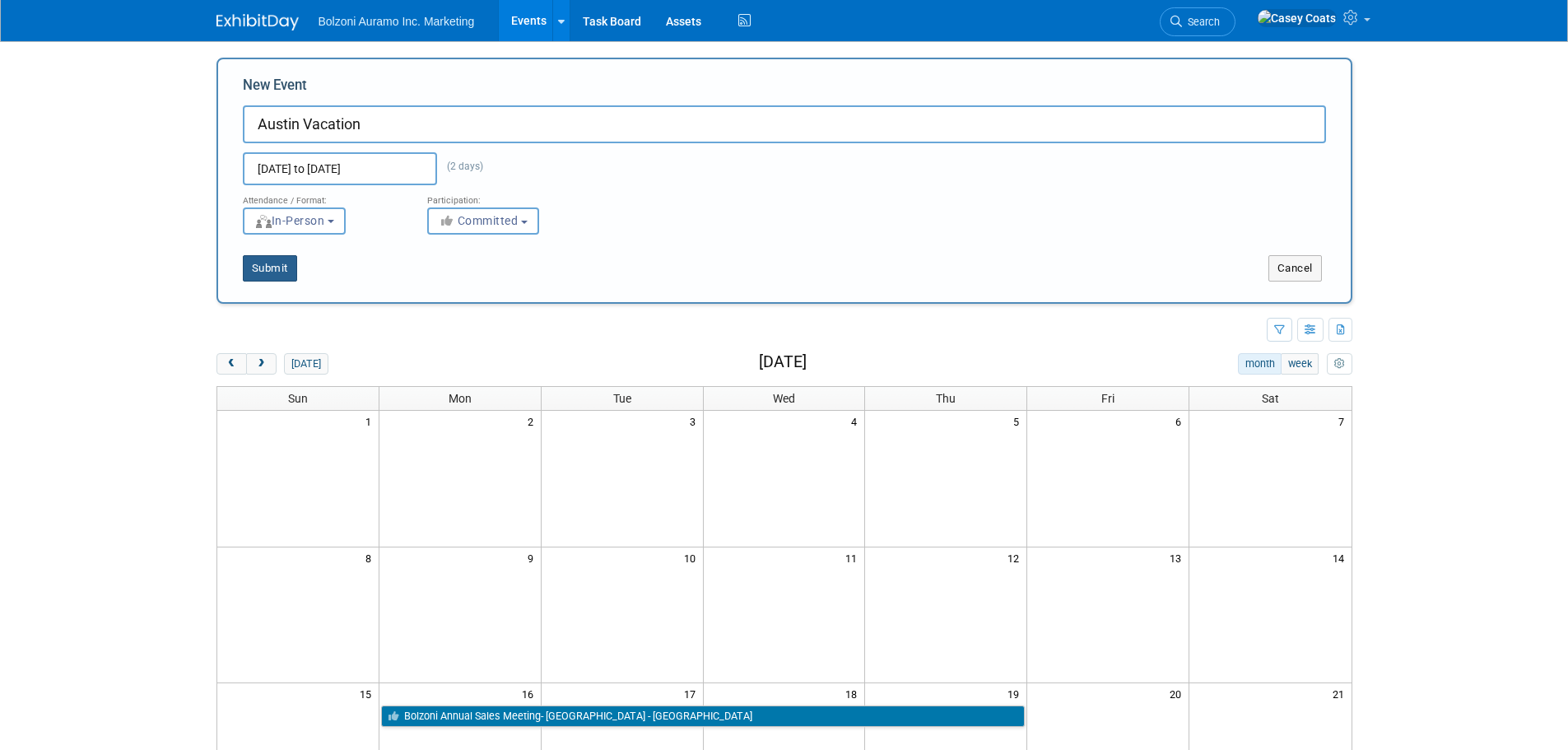
click at [287, 261] on button "Submit" at bounding box center [270, 268] width 54 height 26
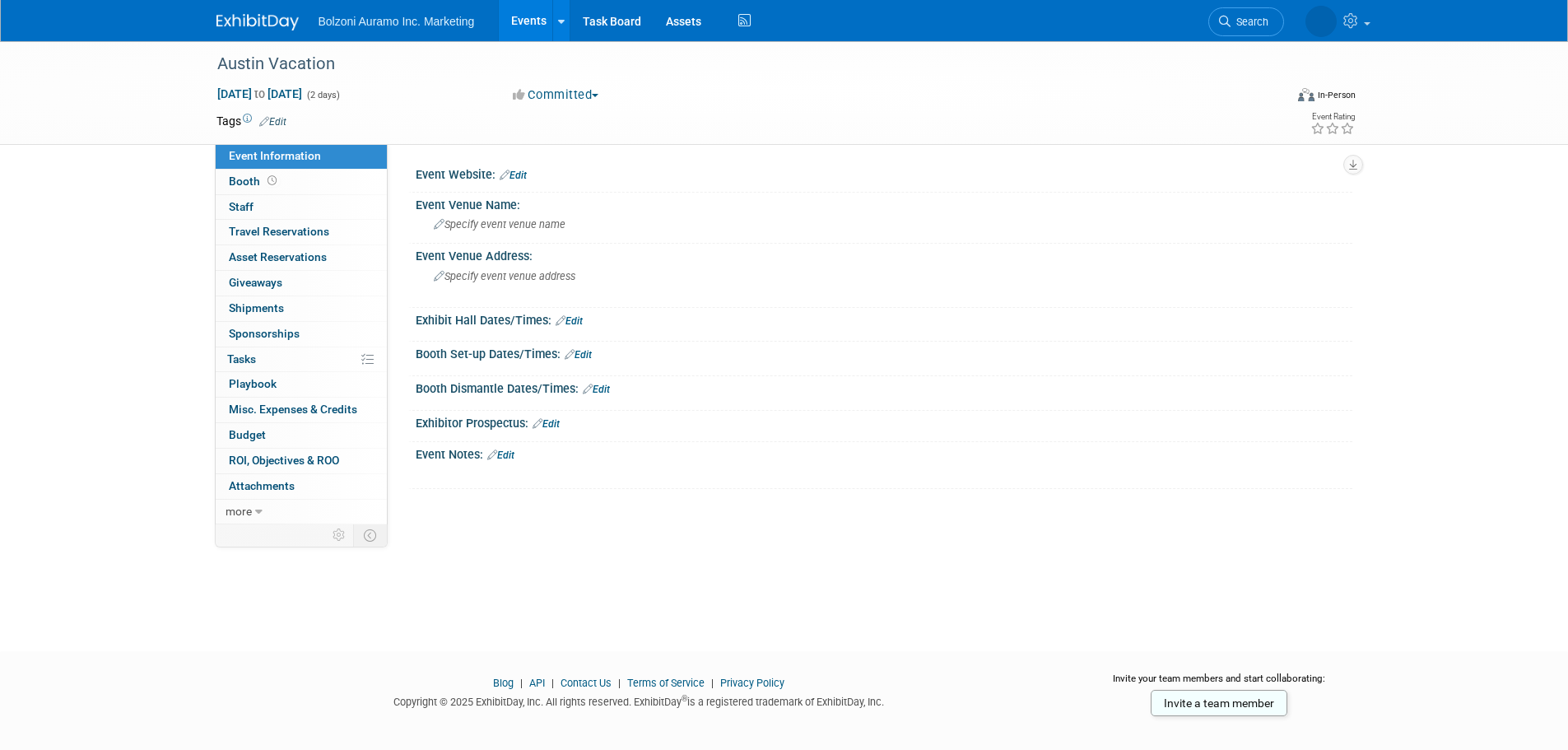
click at [280, 31] on div "Bolzoni Auramo Inc. Marketing Events Add Event Bulk Upload Events Shareable Eve…" at bounding box center [784, 20] width 1136 height 41
click at [260, 25] on img at bounding box center [257, 22] width 82 height 16
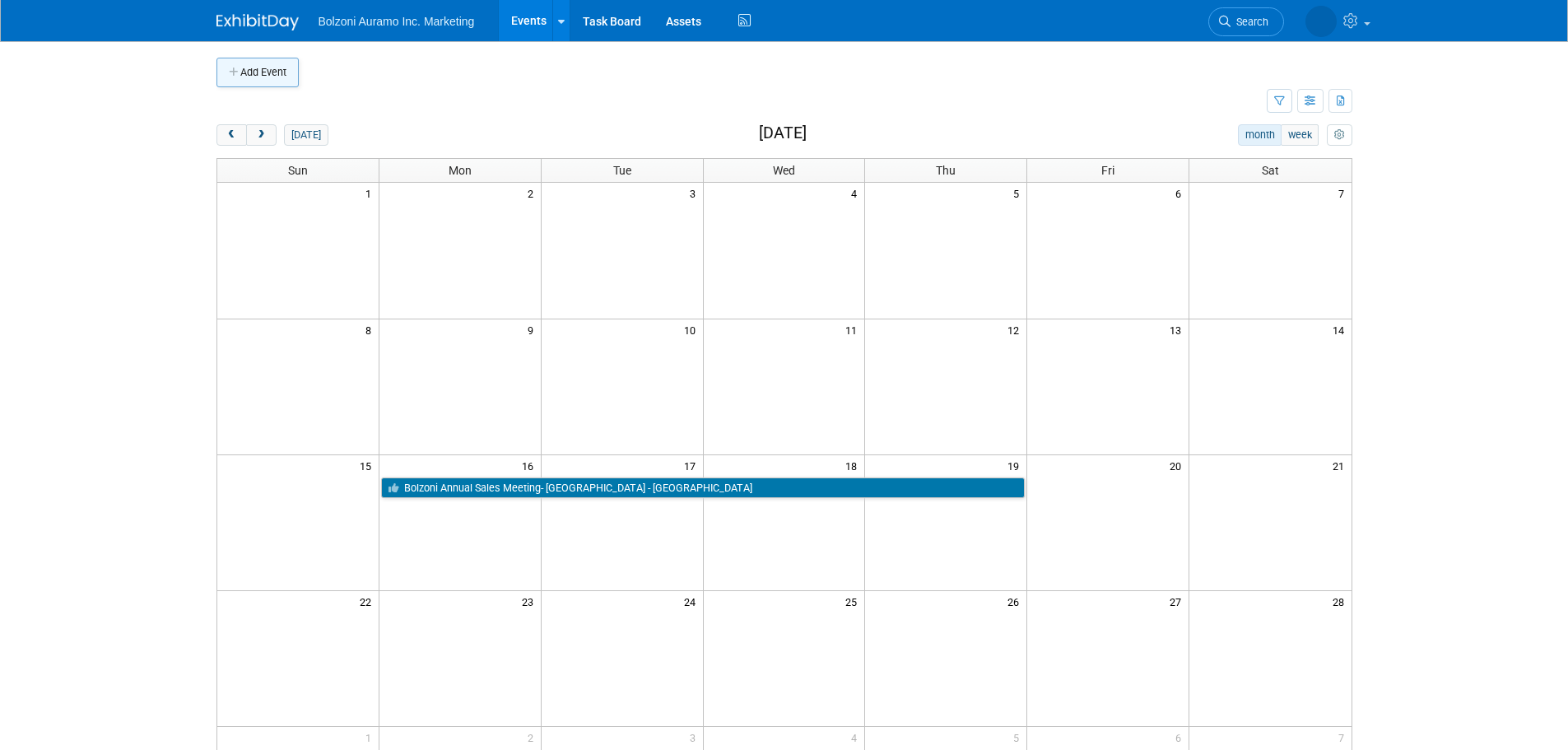
click at [244, 81] on button "Add Event" at bounding box center [257, 72] width 82 height 30
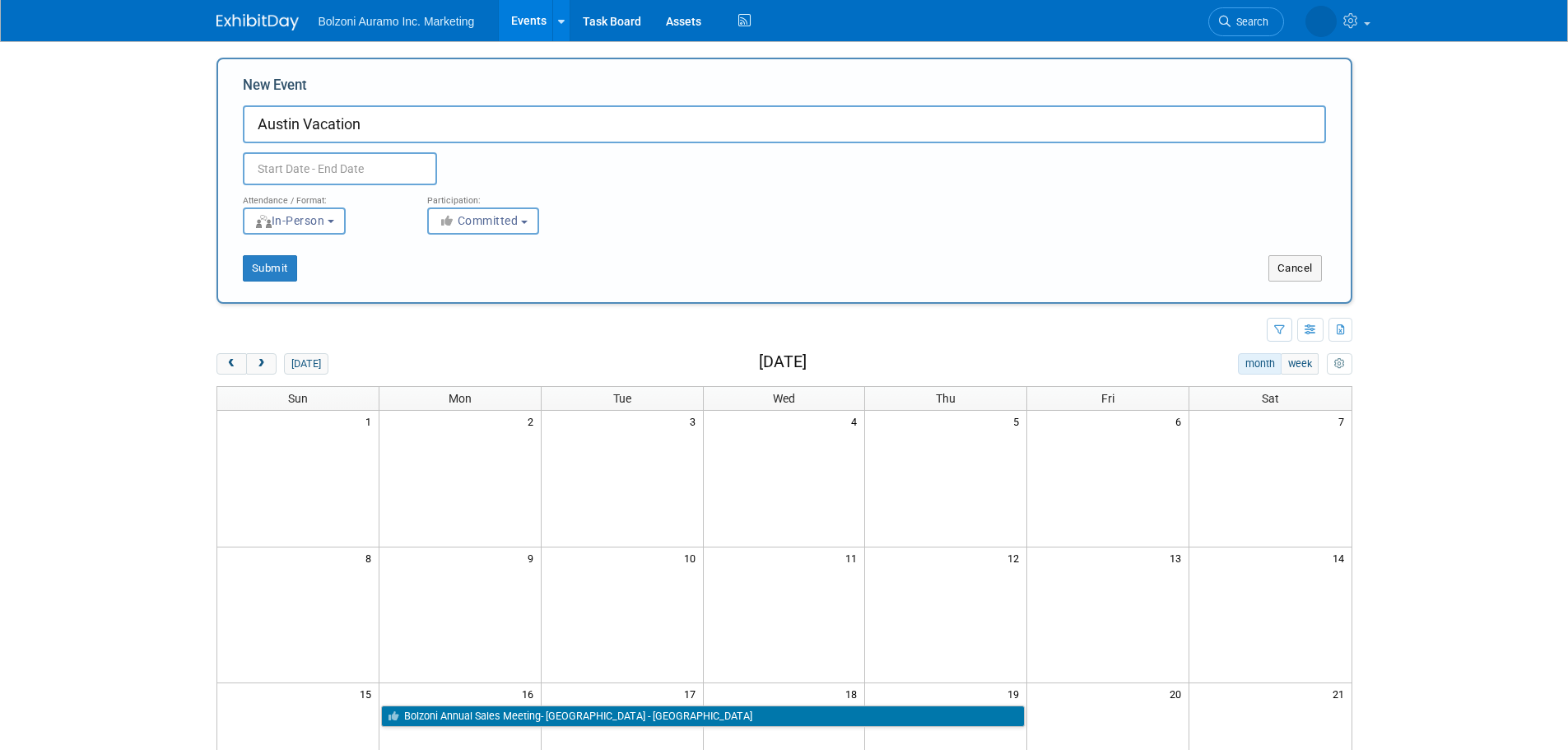
type input "Austin Vacation"
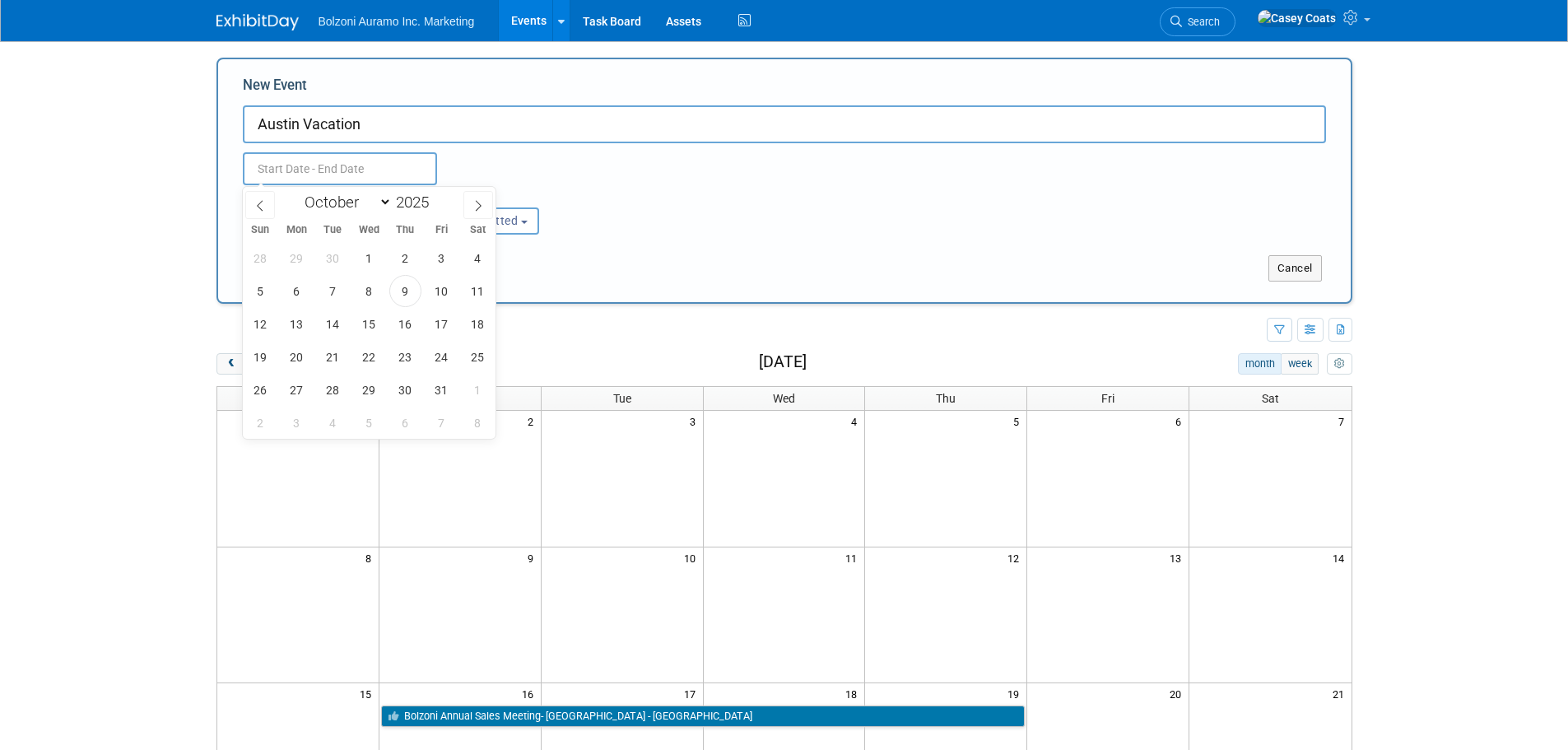
click at [297, 182] on input "text" at bounding box center [340, 168] width 195 height 33
click at [467, 200] on span at bounding box center [478, 205] width 30 height 28
click at [470, 200] on span at bounding box center [478, 205] width 30 height 28
select select "11"
click at [478, 219] on div "Sun Mon Tue Wed Thu Fri Sat" at bounding box center [370, 229] width 254 height 23
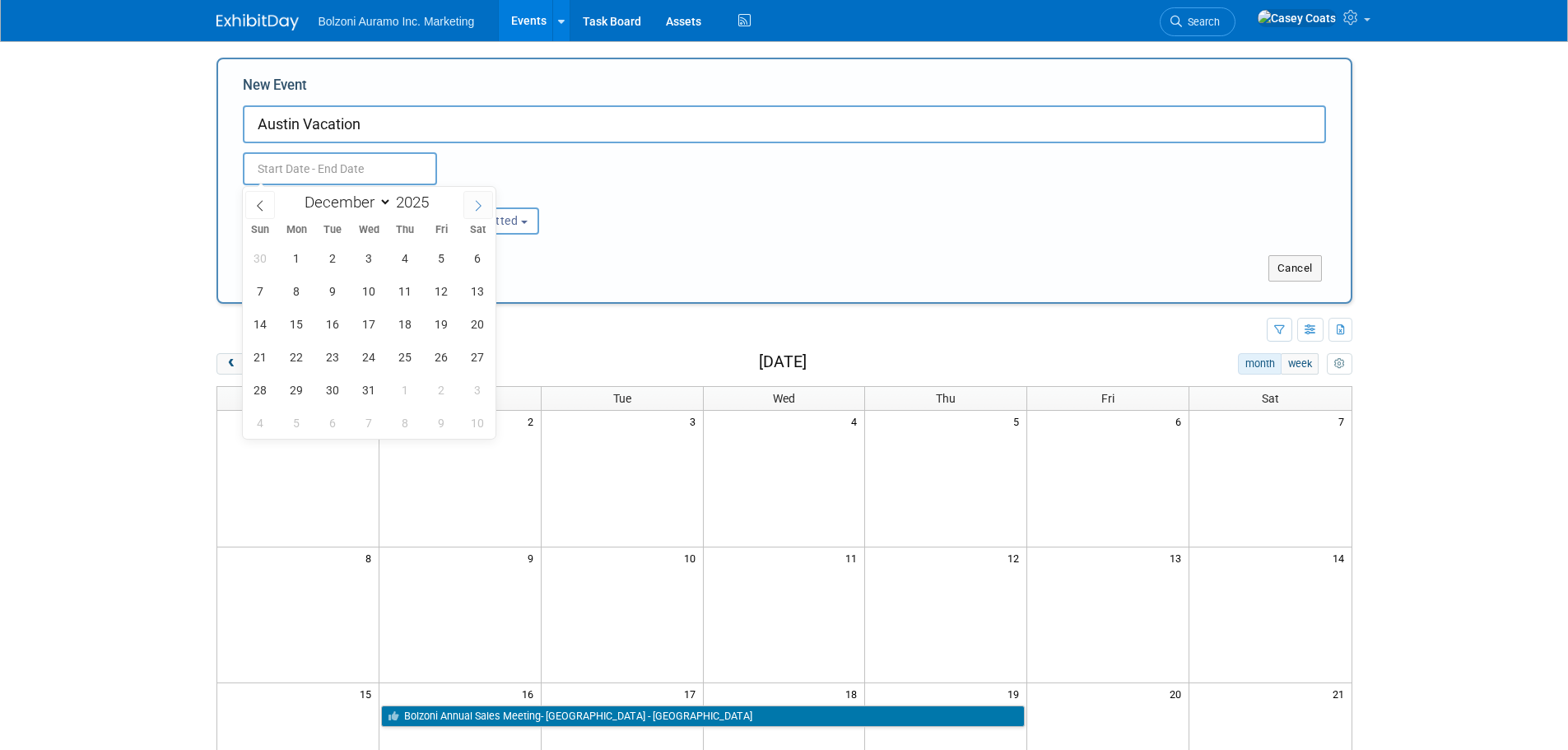
click at [477, 202] on icon at bounding box center [479, 206] width 12 height 12
type input "2026"
click at [474, 202] on icon at bounding box center [479, 206] width 12 height 12
select select "1"
click at [292, 265] on span "2" at bounding box center [297, 258] width 32 height 32
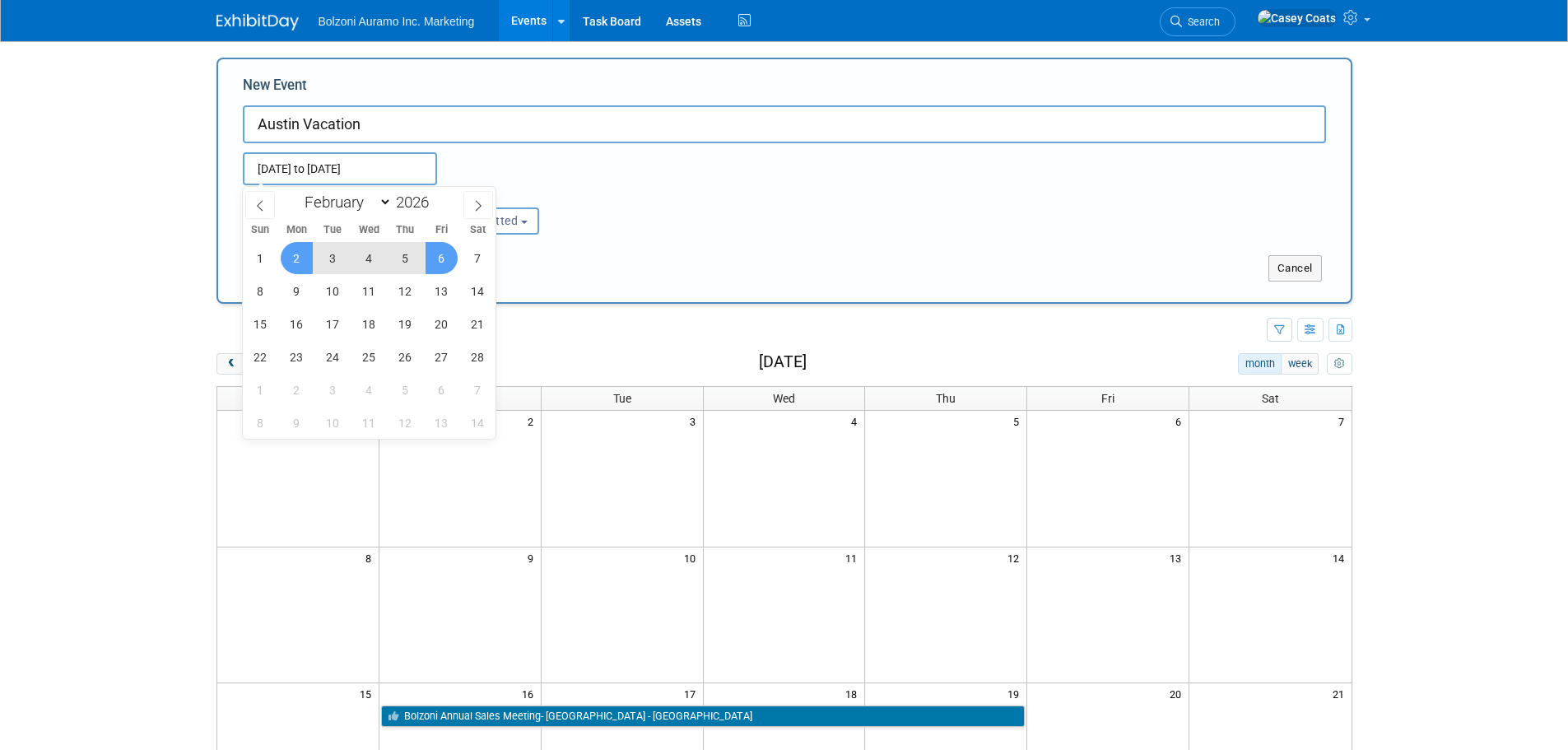
click at [438, 261] on span "6" at bounding box center [441, 258] width 32 height 32
type input "Feb 2, 2026 to Feb 6, 2026"
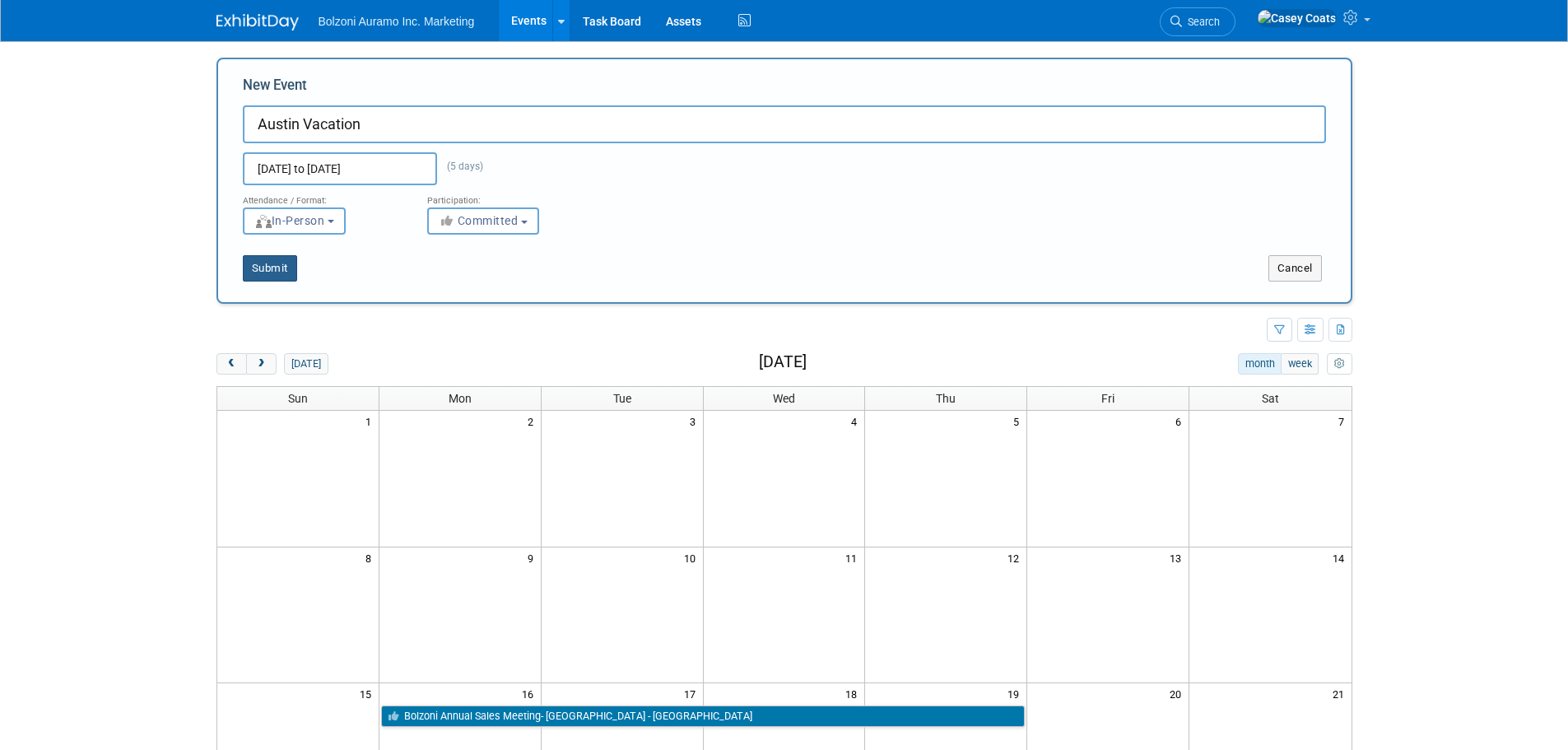
click at [283, 271] on button "Submit" at bounding box center [270, 268] width 54 height 26
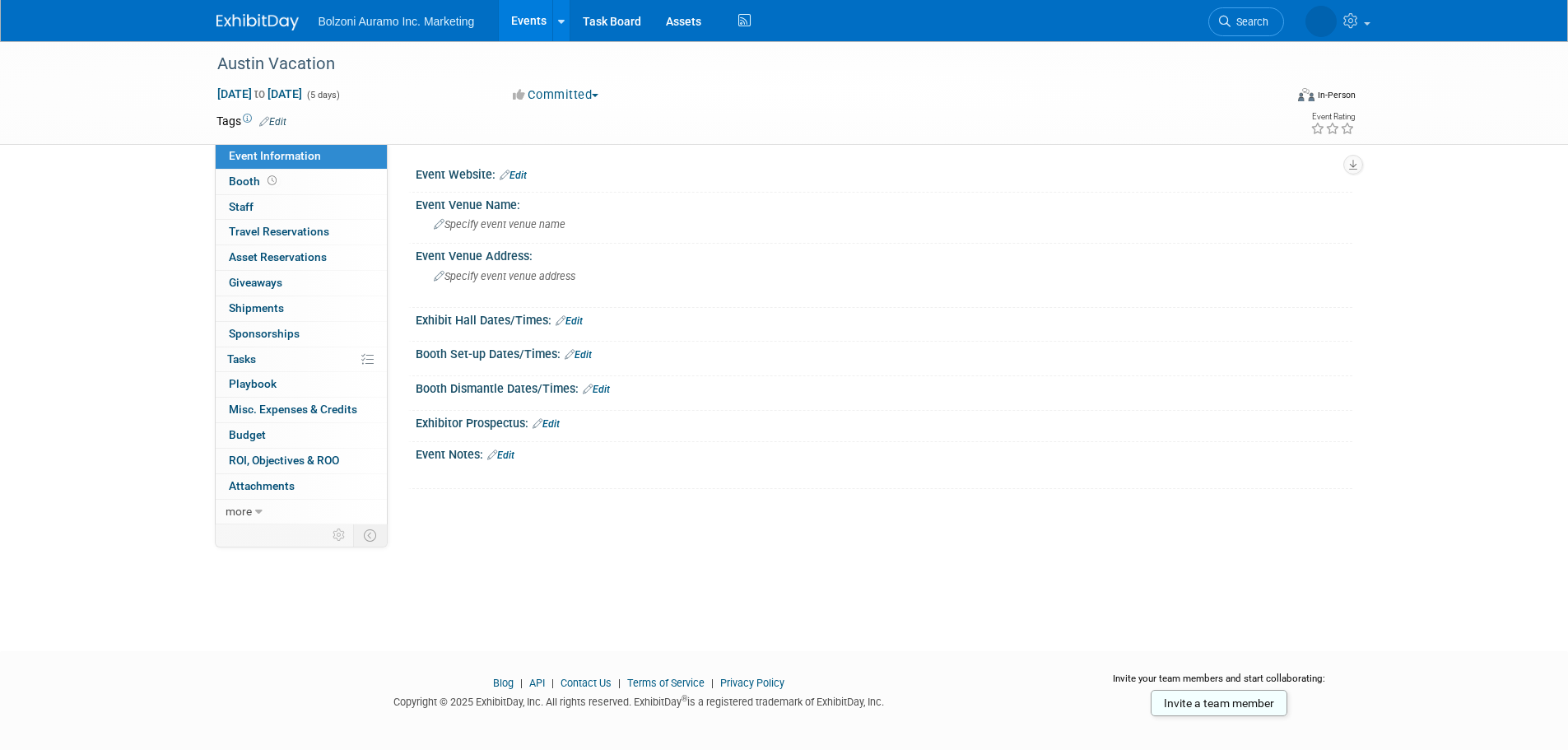
click at [253, 17] on img at bounding box center [257, 22] width 82 height 16
click at [242, 14] on img at bounding box center [257, 22] width 82 height 16
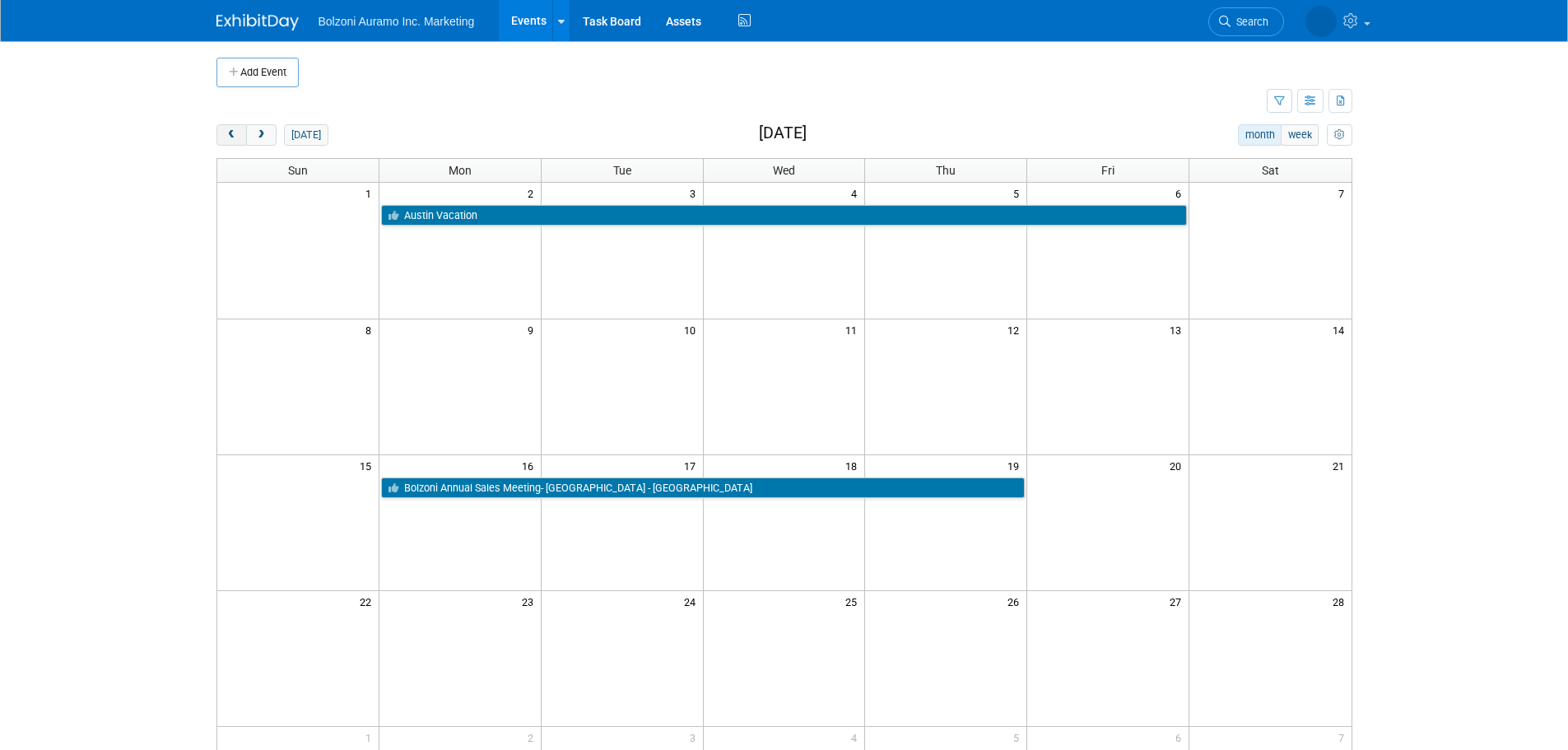
click at [228, 130] on span "prev" at bounding box center [232, 135] width 13 height 11
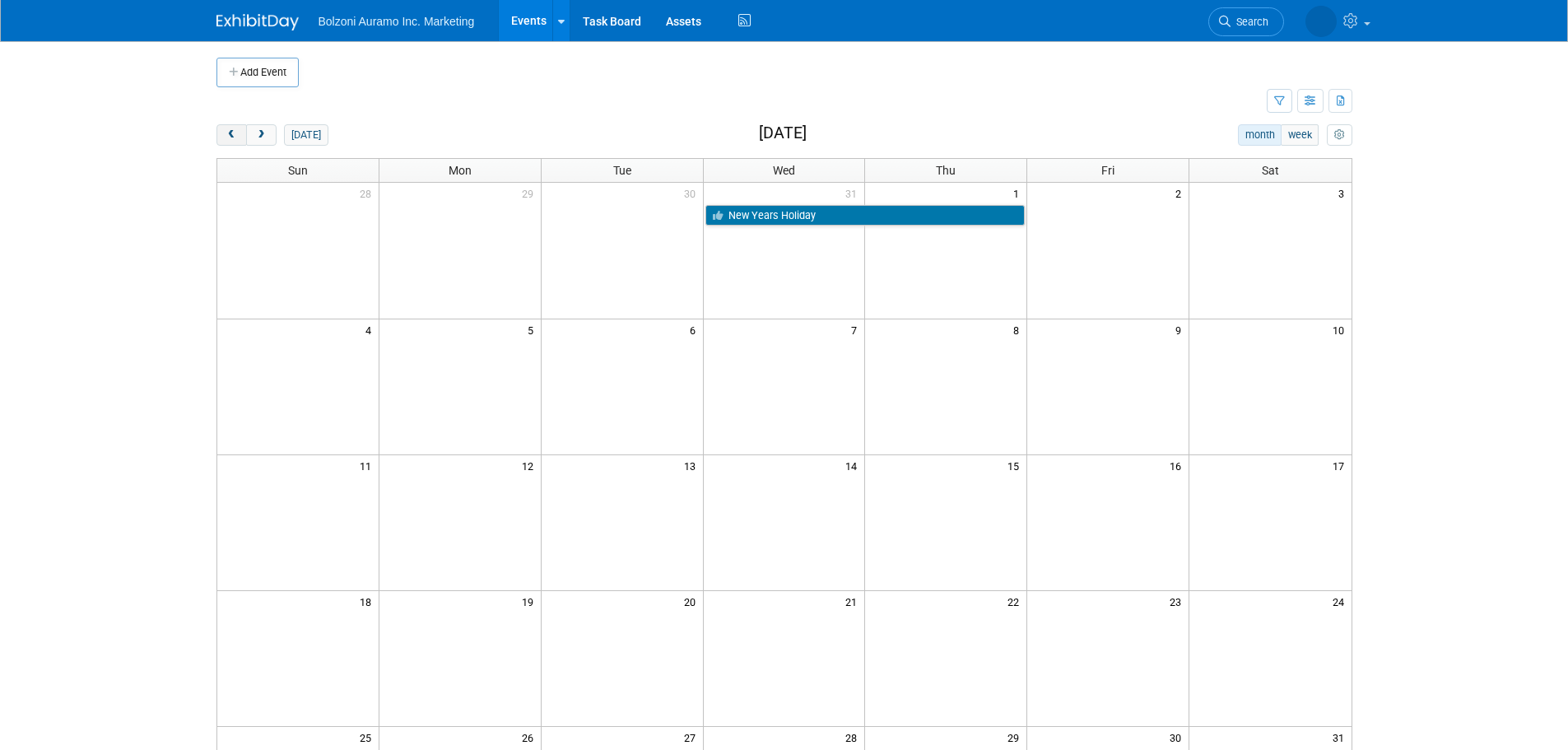
click at [229, 130] on span "prev" at bounding box center [232, 135] width 13 height 11
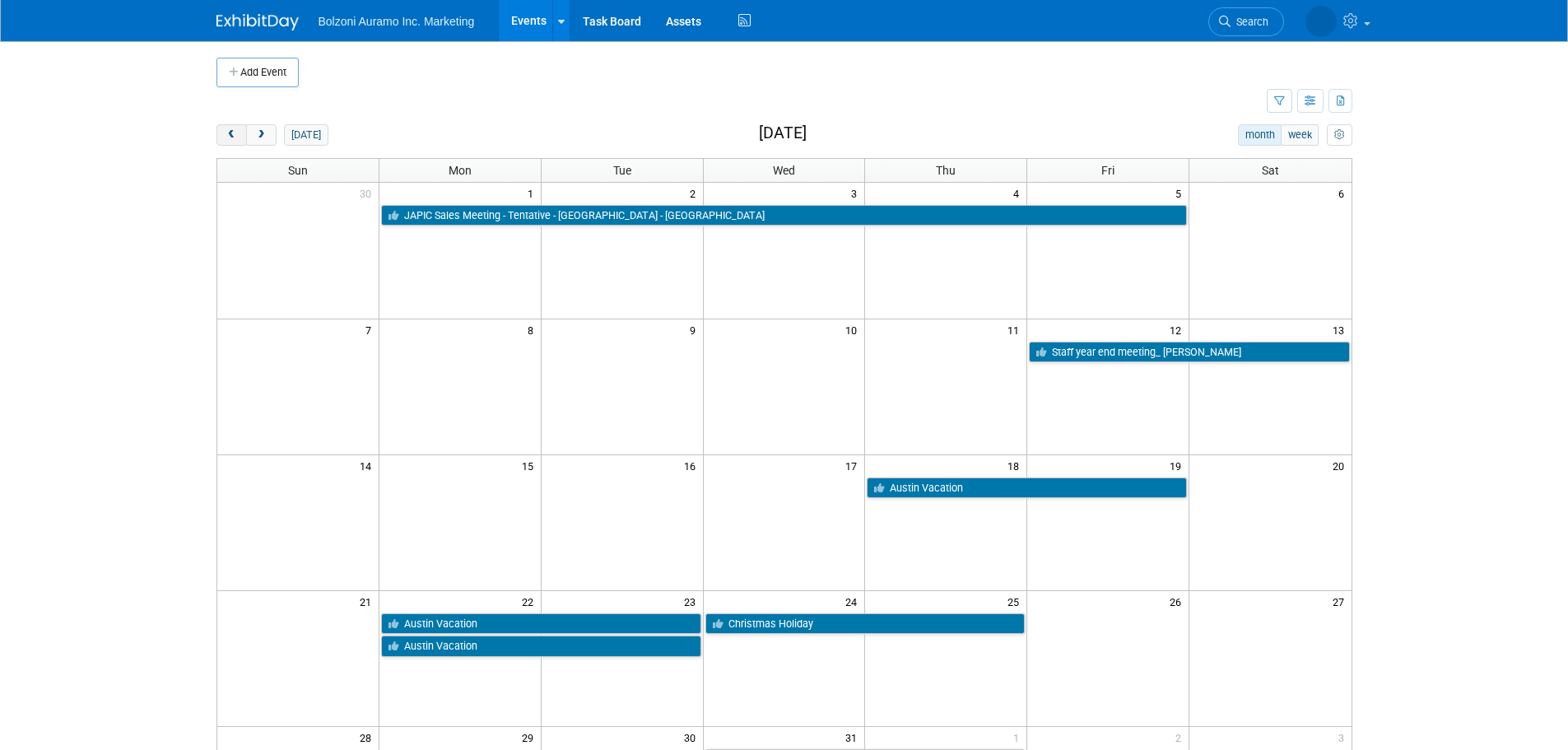
click at [229, 130] on span "prev" at bounding box center [232, 135] width 13 height 11
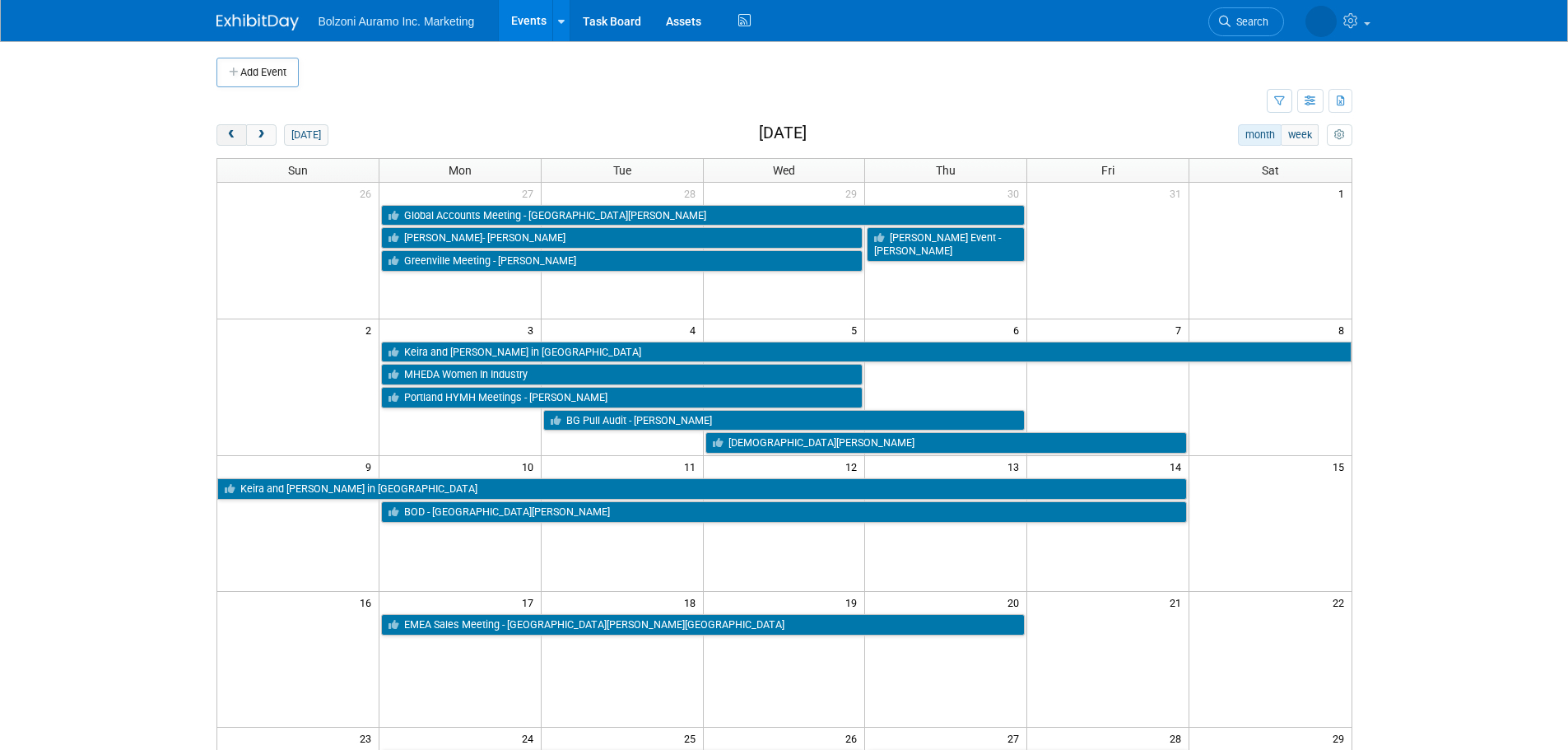
click at [229, 130] on span "prev" at bounding box center [232, 135] width 13 height 11
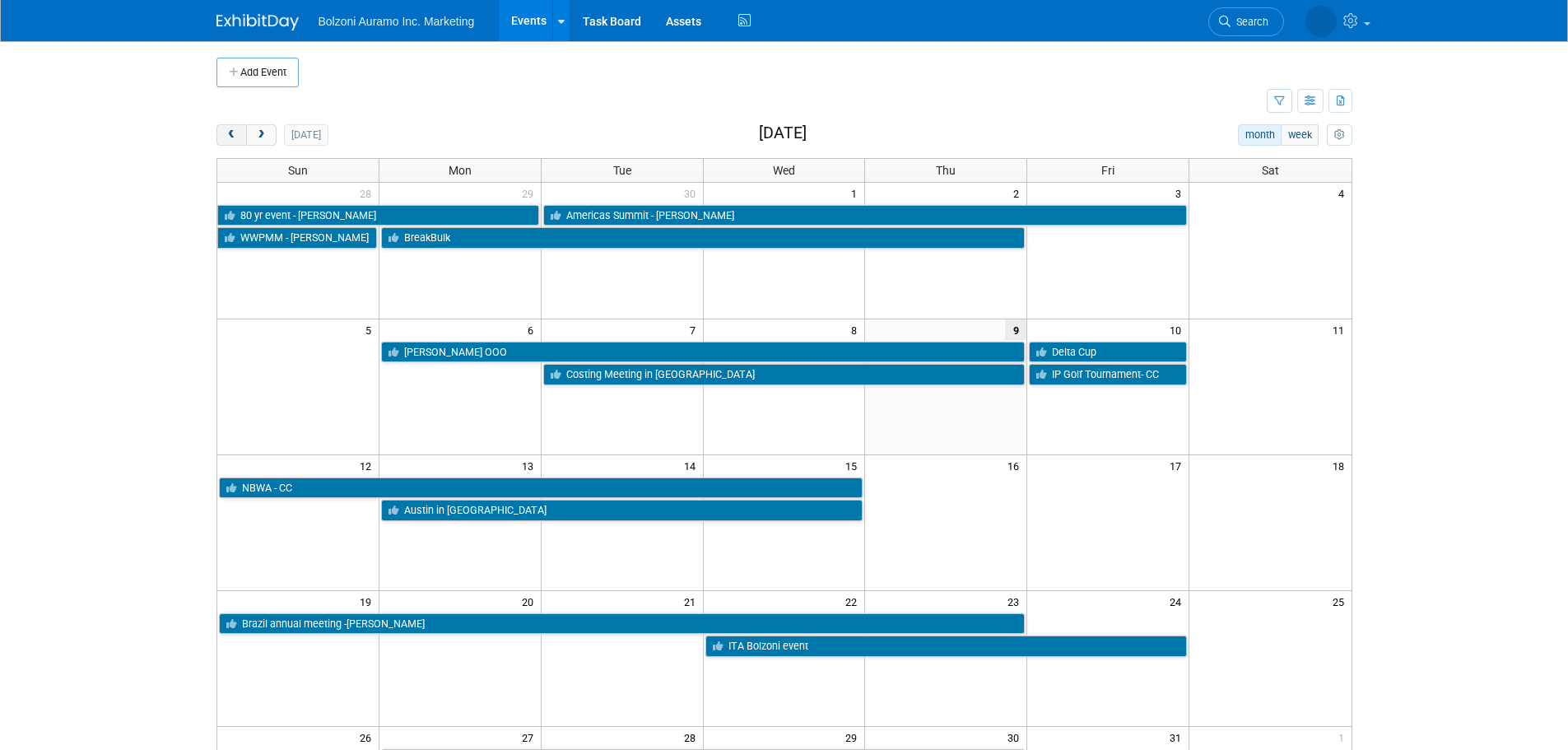
click at [228, 125] on button "prev" at bounding box center [232, 134] width 30 height 21
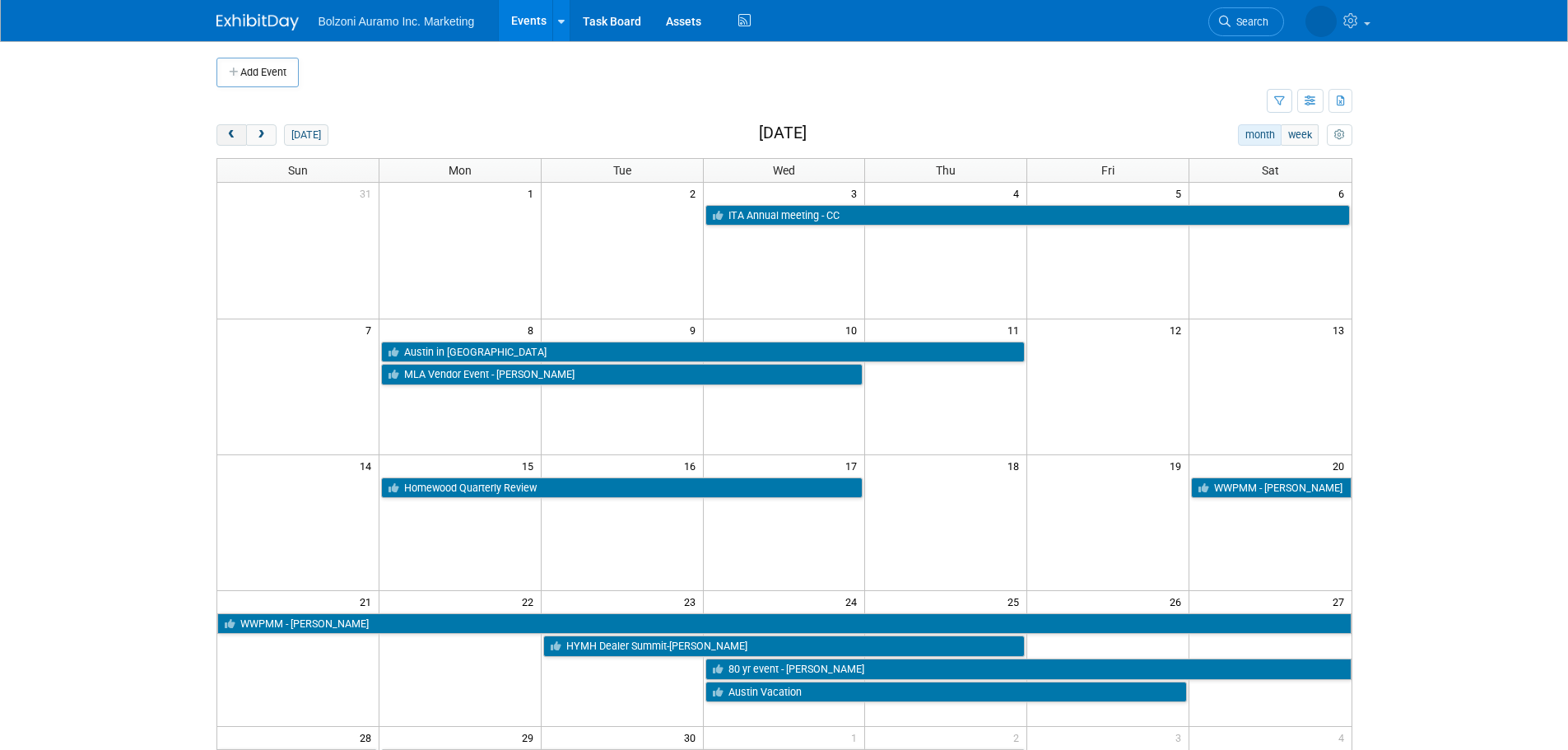
click at [228, 125] on button "prev" at bounding box center [232, 134] width 30 height 21
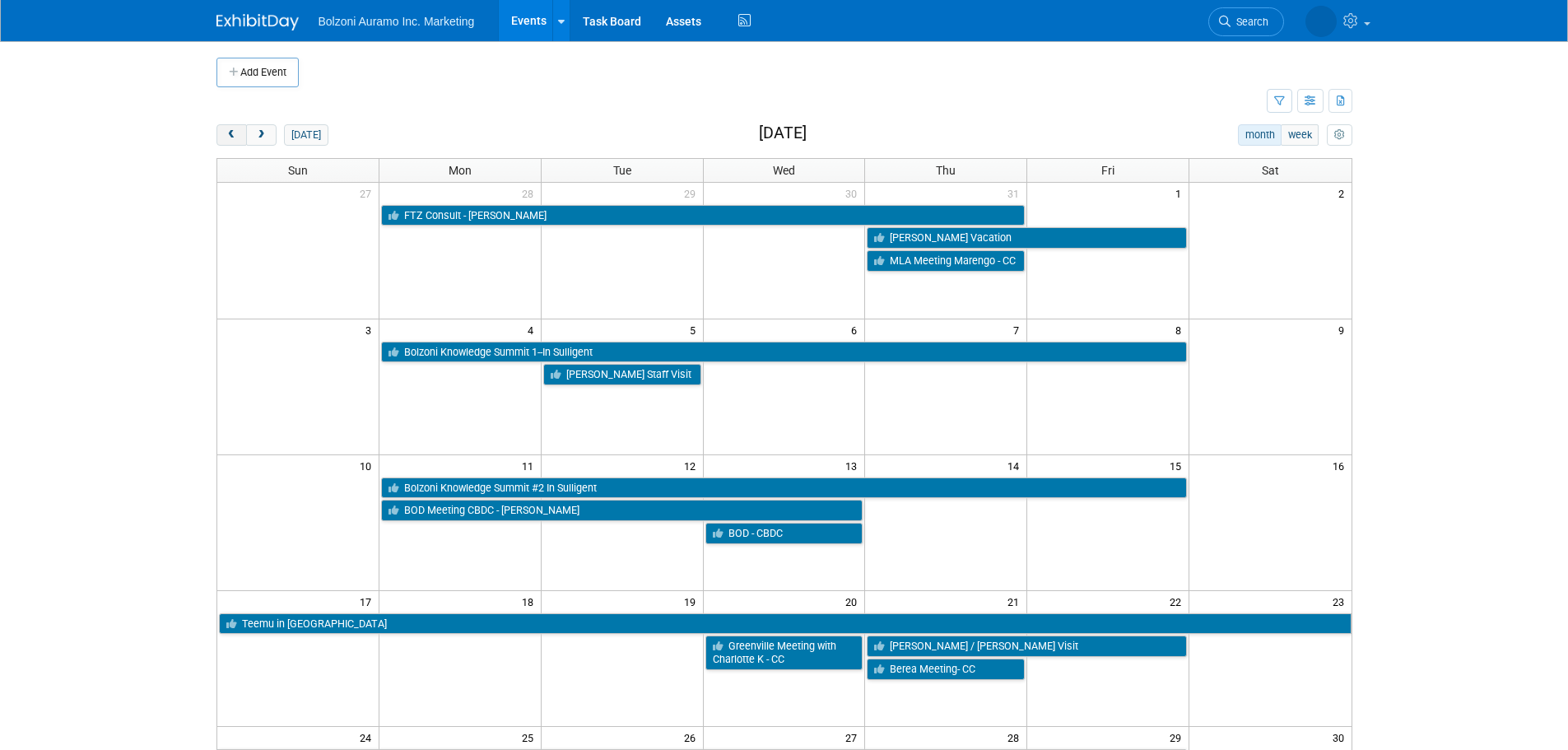
click at [228, 125] on button "prev" at bounding box center [232, 134] width 30 height 21
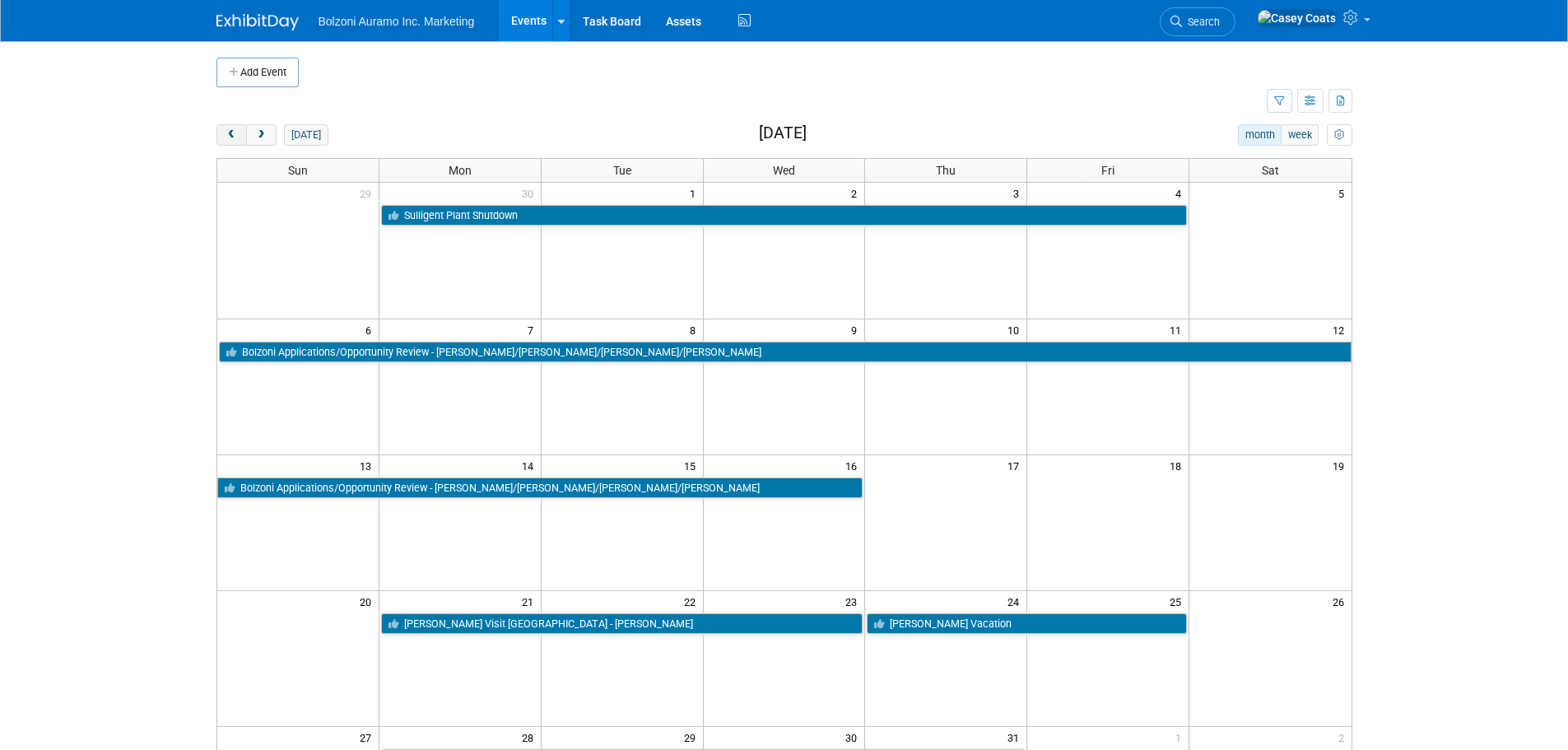
click at [228, 125] on button "prev" at bounding box center [232, 134] width 30 height 21
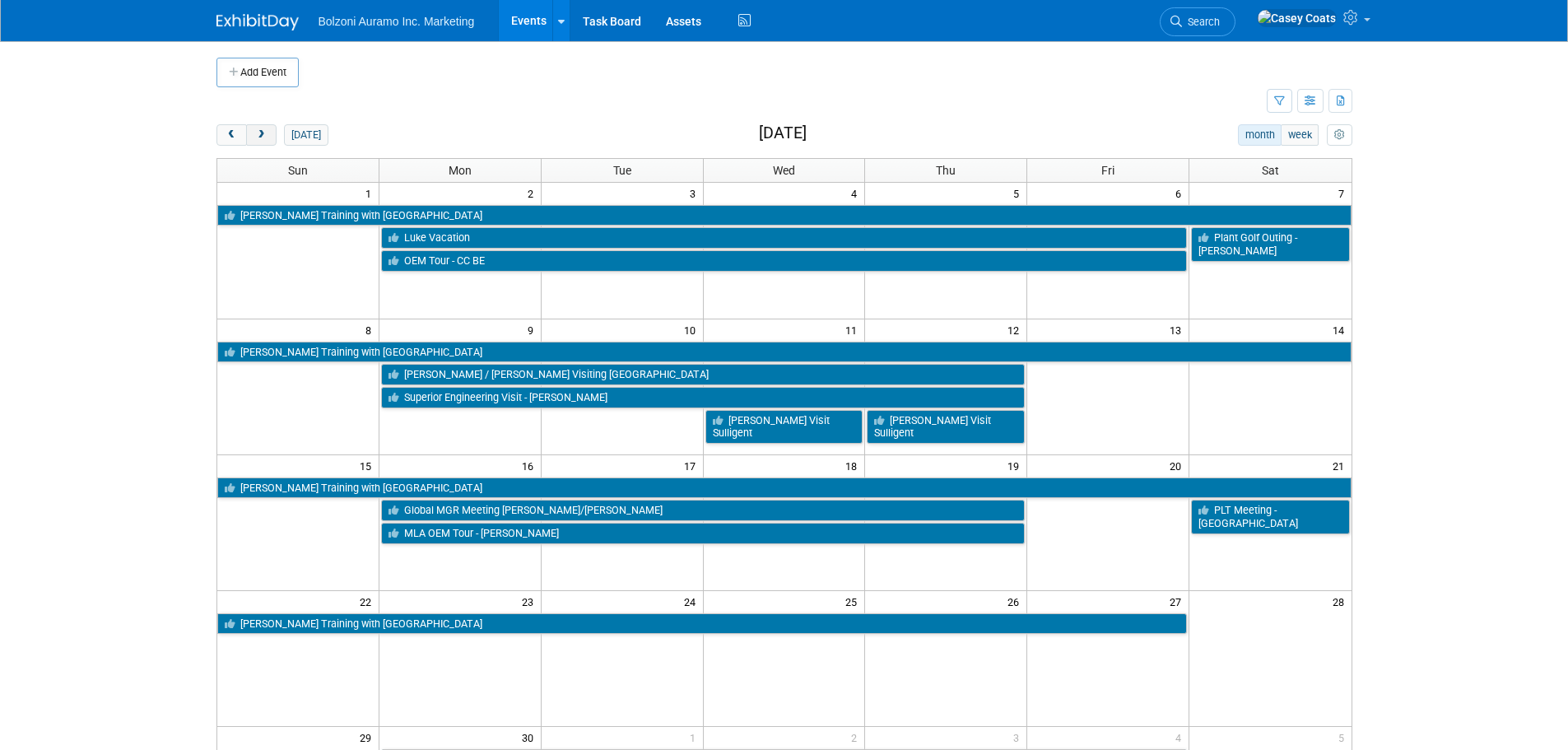
click at [267, 128] on button "next" at bounding box center [261, 134] width 30 height 21
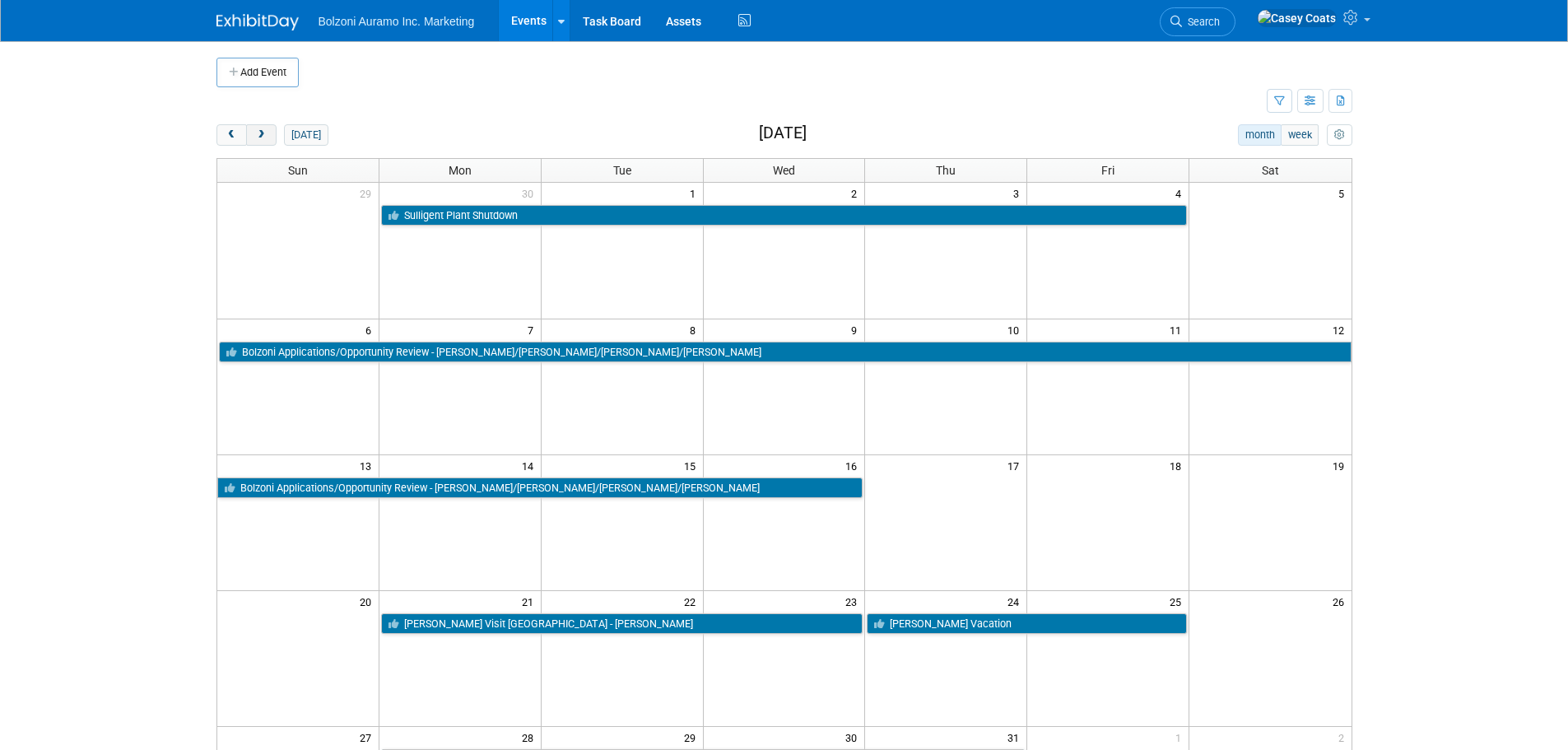
click at [265, 128] on button "next" at bounding box center [261, 134] width 30 height 21
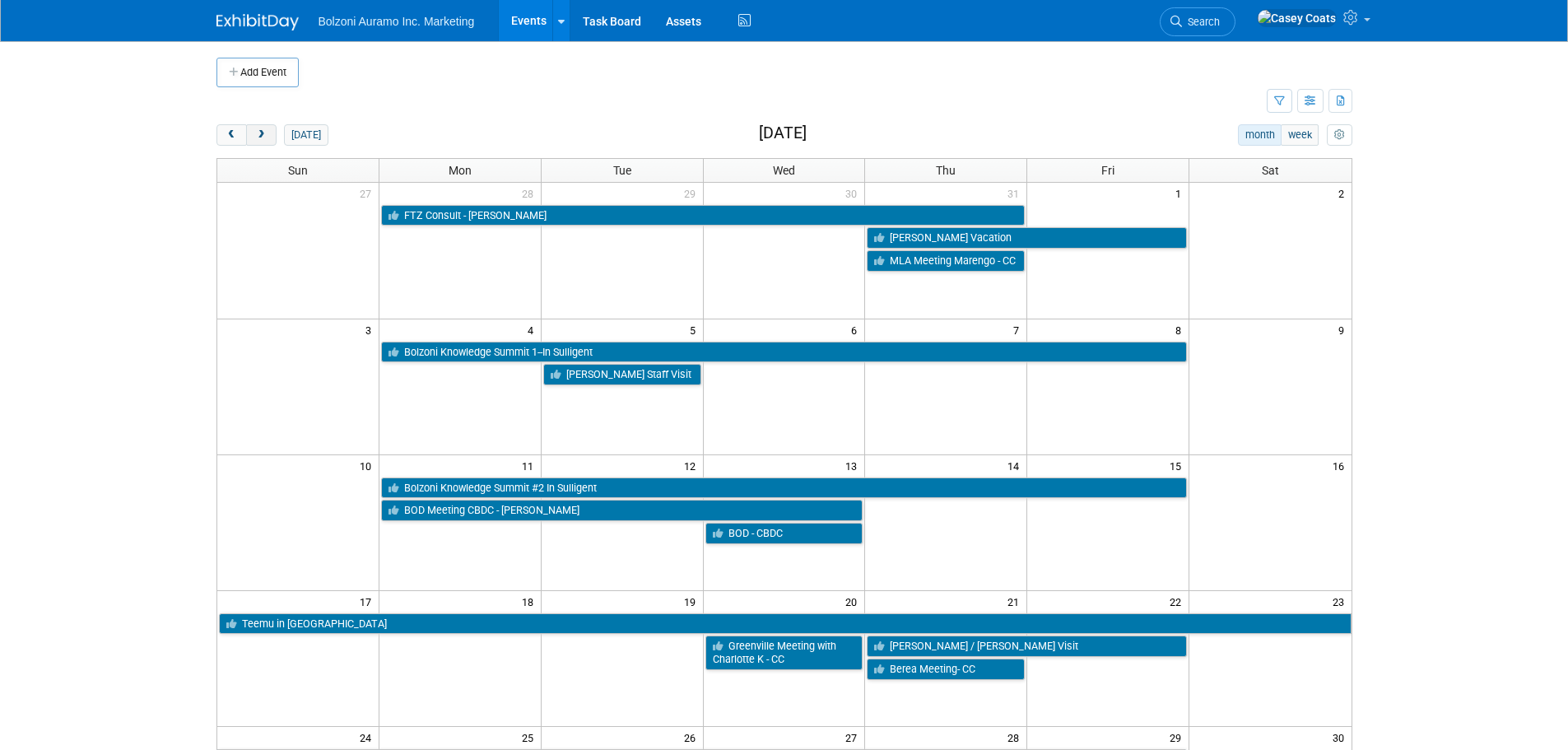
click at [265, 128] on button "next" at bounding box center [261, 134] width 30 height 21
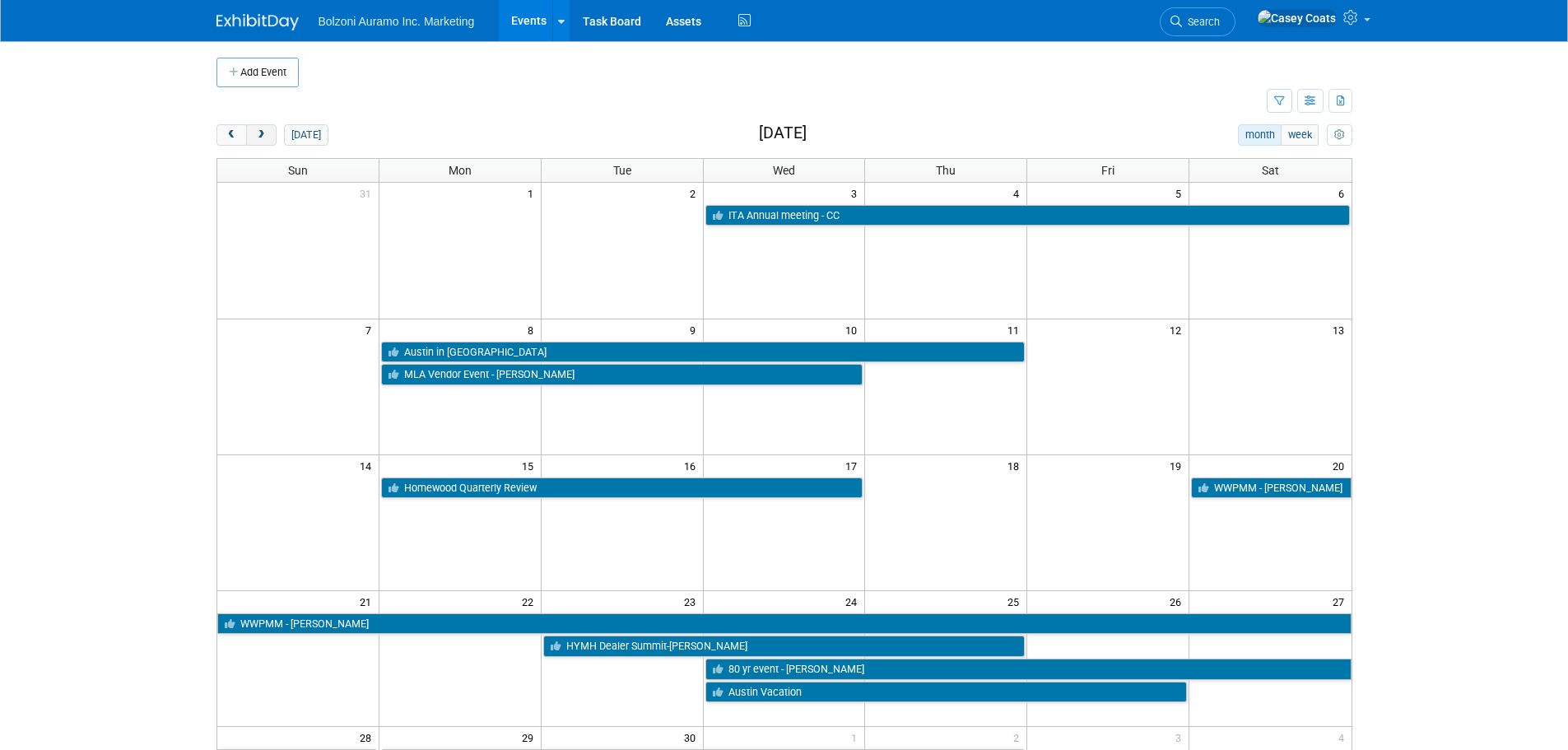
click at [262, 134] on span "next" at bounding box center [261, 135] width 13 height 11
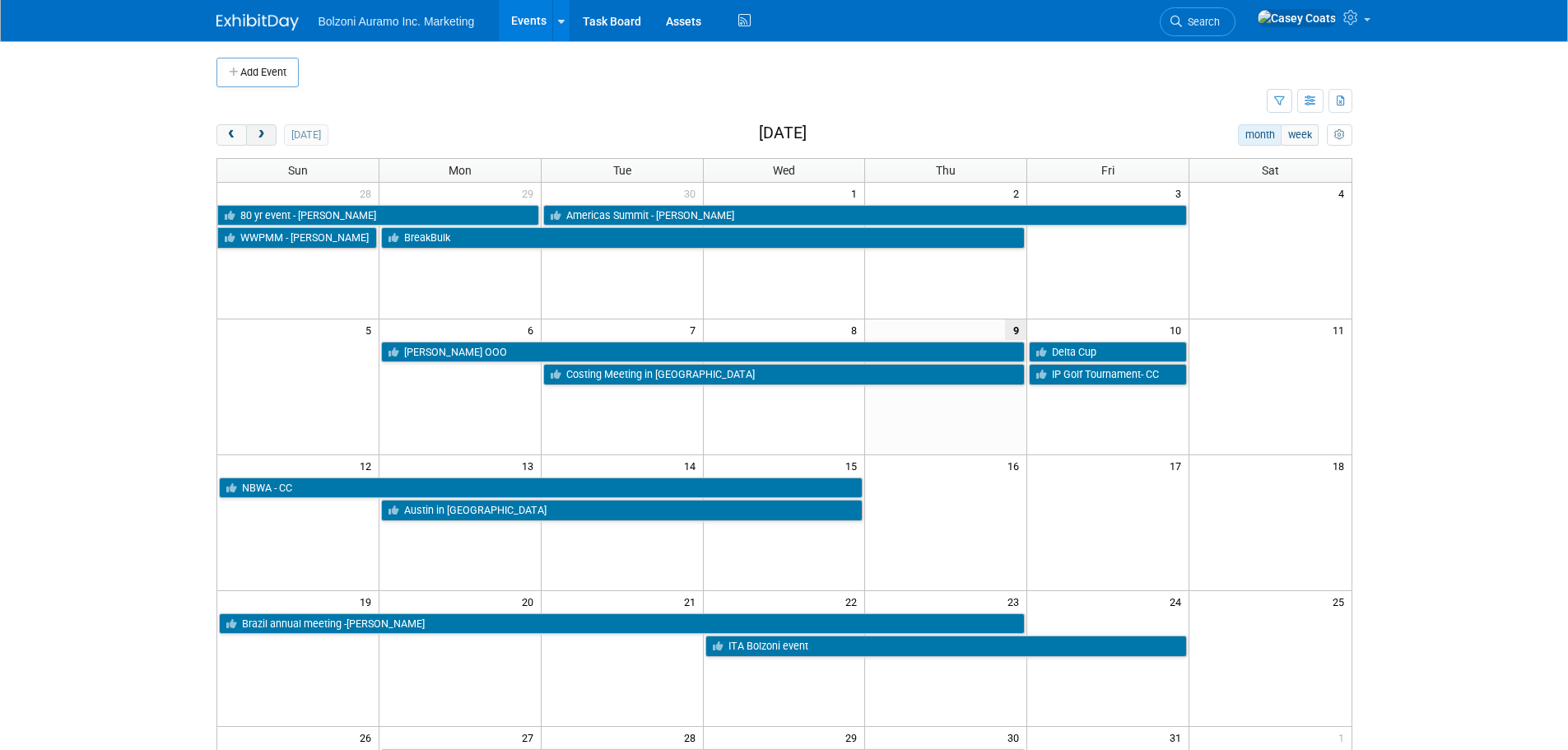
click at [266, 135] on span "next" at bounding box center [261, 135] width 13 height 11
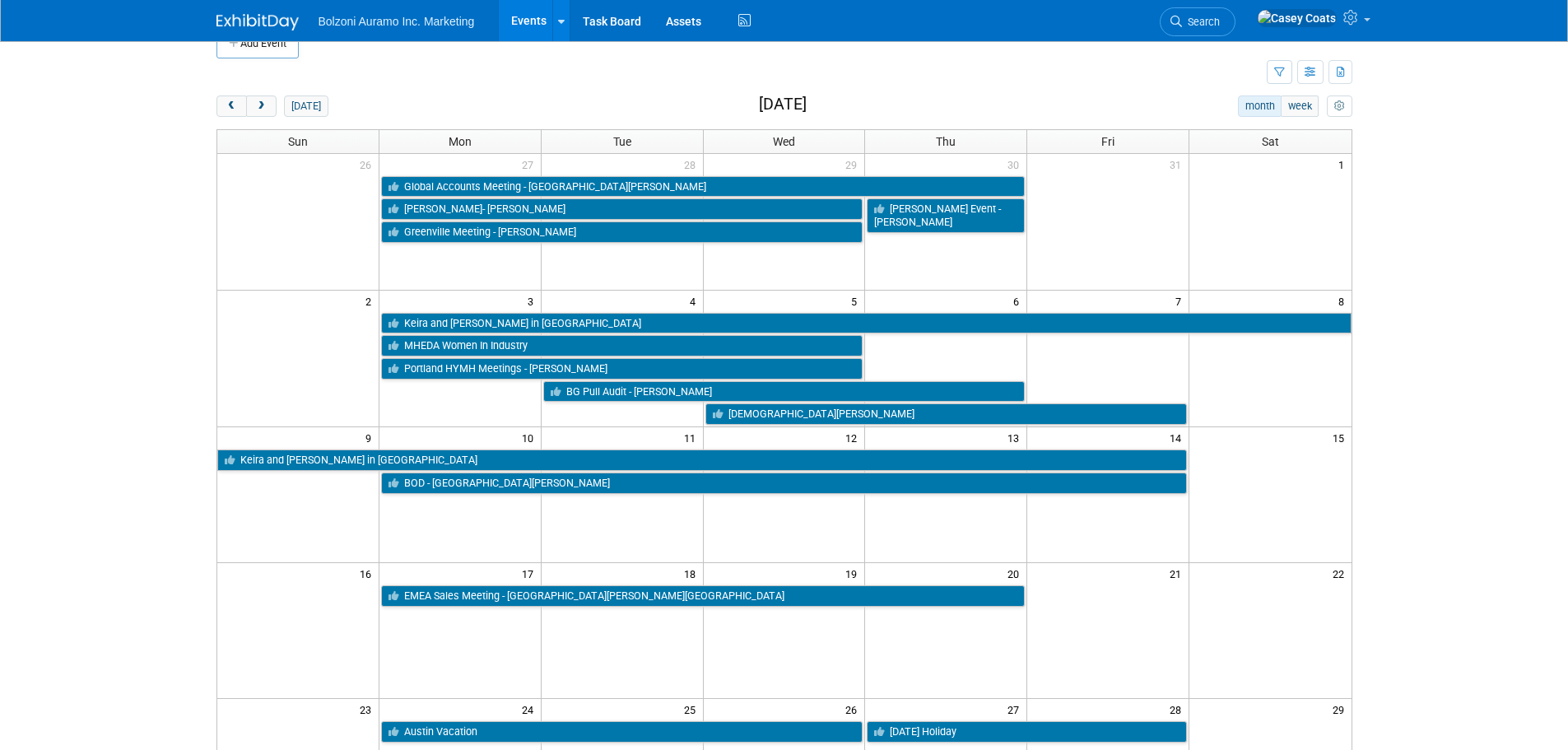
scroll to position [17, 0]
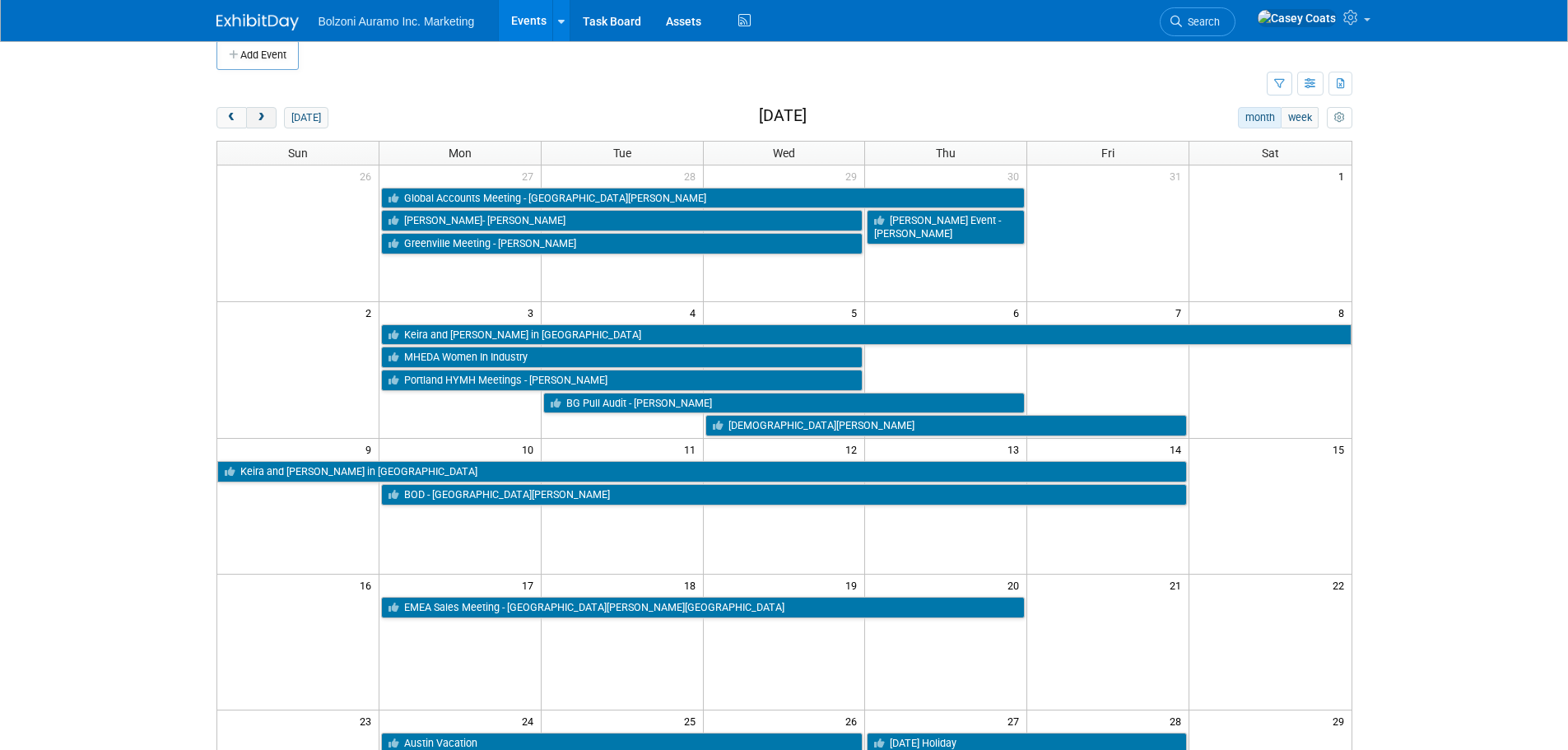
click at [259, 120] on span "next" at bounding box center [261, 118] width 13 height 11
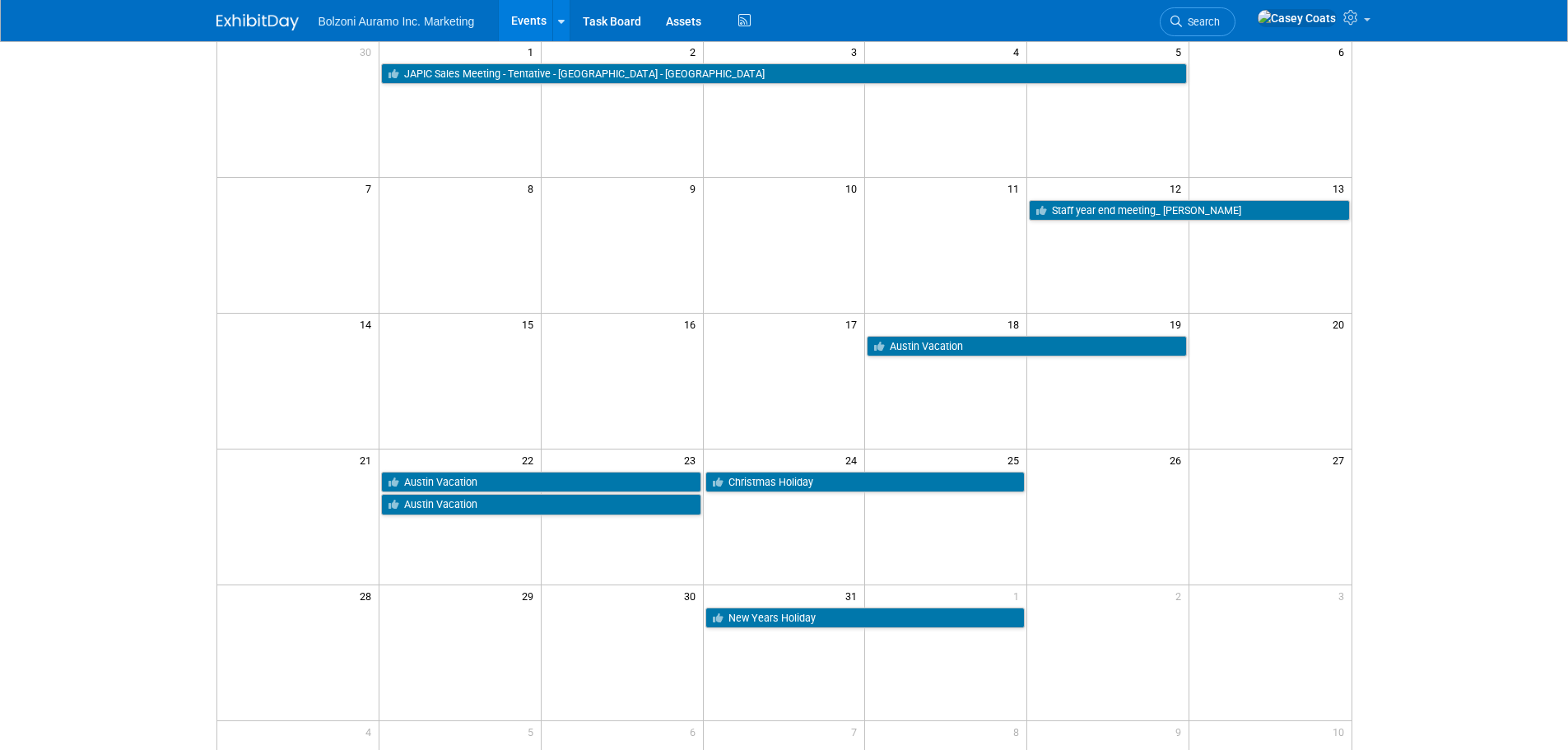
scroll to position [182, 0]
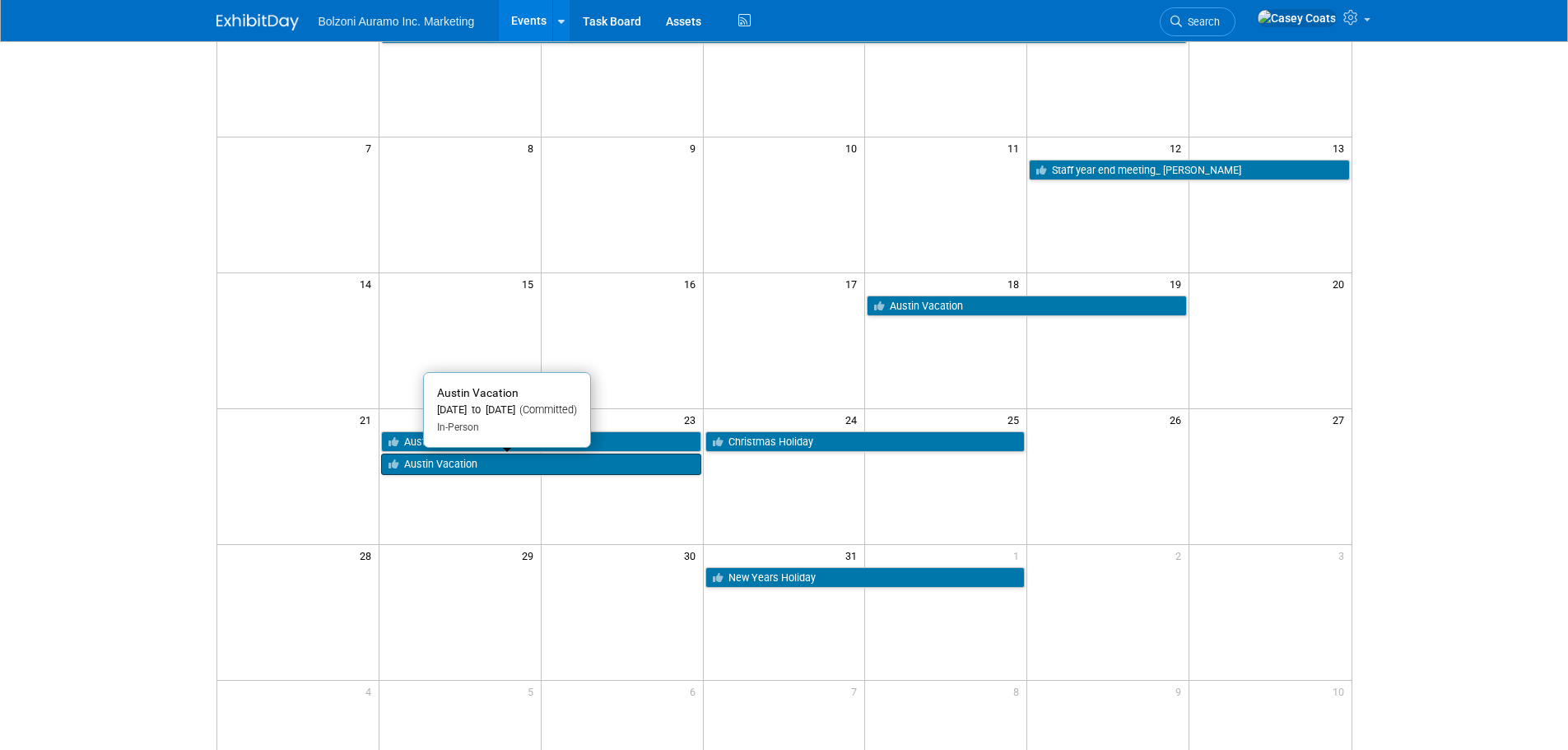
drag, startPoint x: 585, startPoint y: 459, endPoint x: 482, endPoint y: 455, distance: 103.1
drag, startPoint x: 482, startPoint y: 455, endPoint x: 465, endPoint y: 461, distance: 18.0
click at [465, 461] on link "Austin Vacation" at bounding box center [541, 463] width 321 height 21
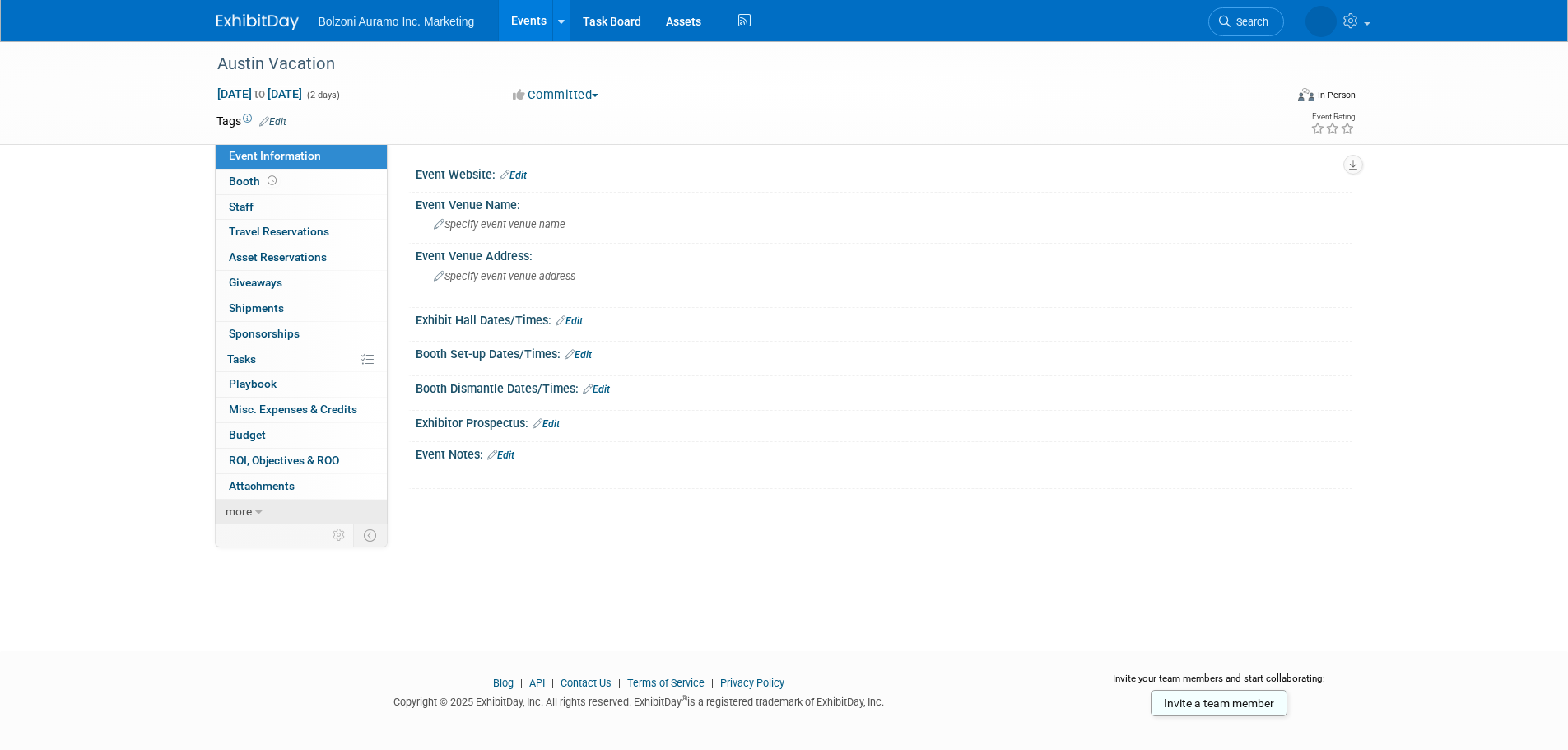
click at [255, 519] on link "more" at bounding box center [301, 512] width 171 height 25
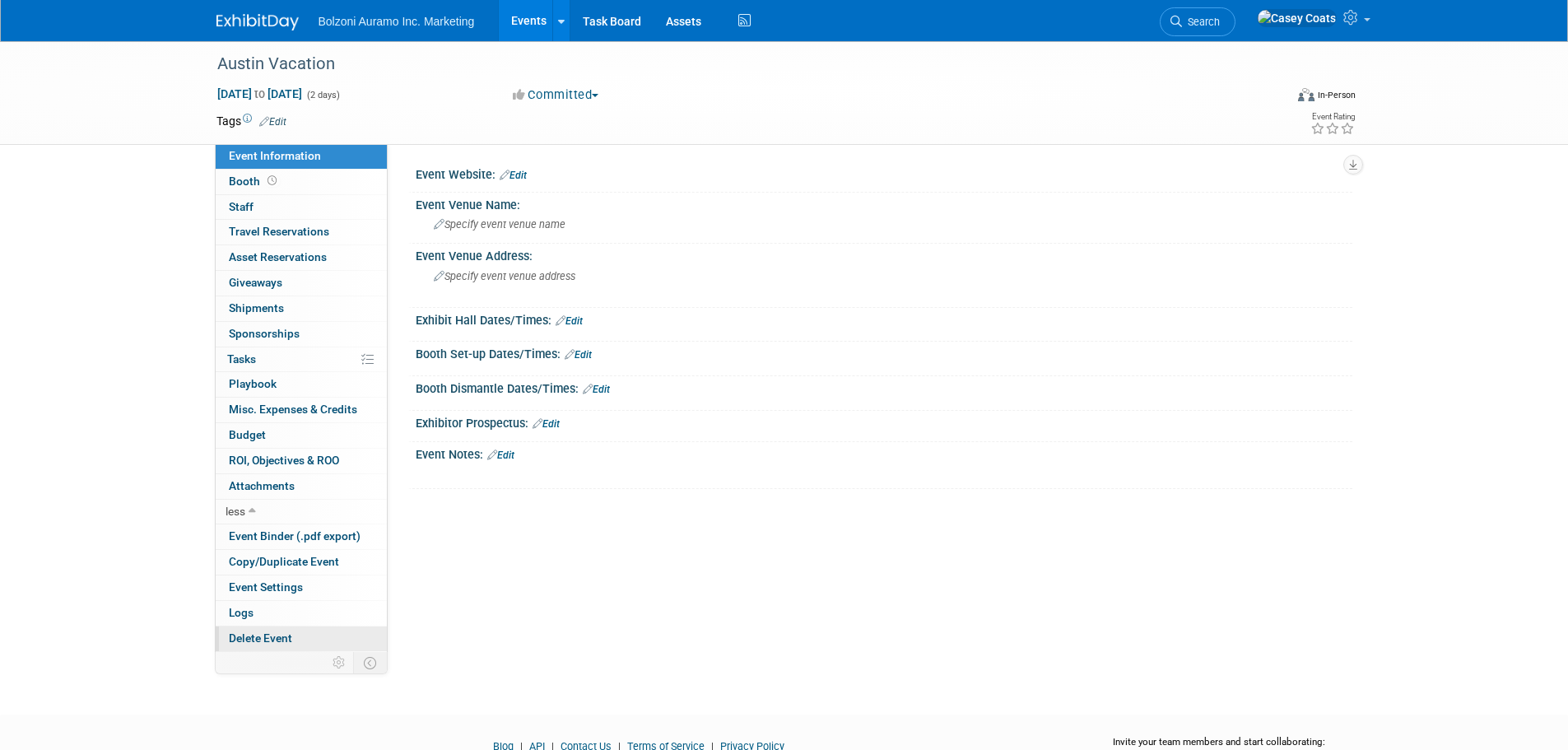
click at [266, 639] on span "Delete Event" at bounding box center [260, 638] width 63 height 14
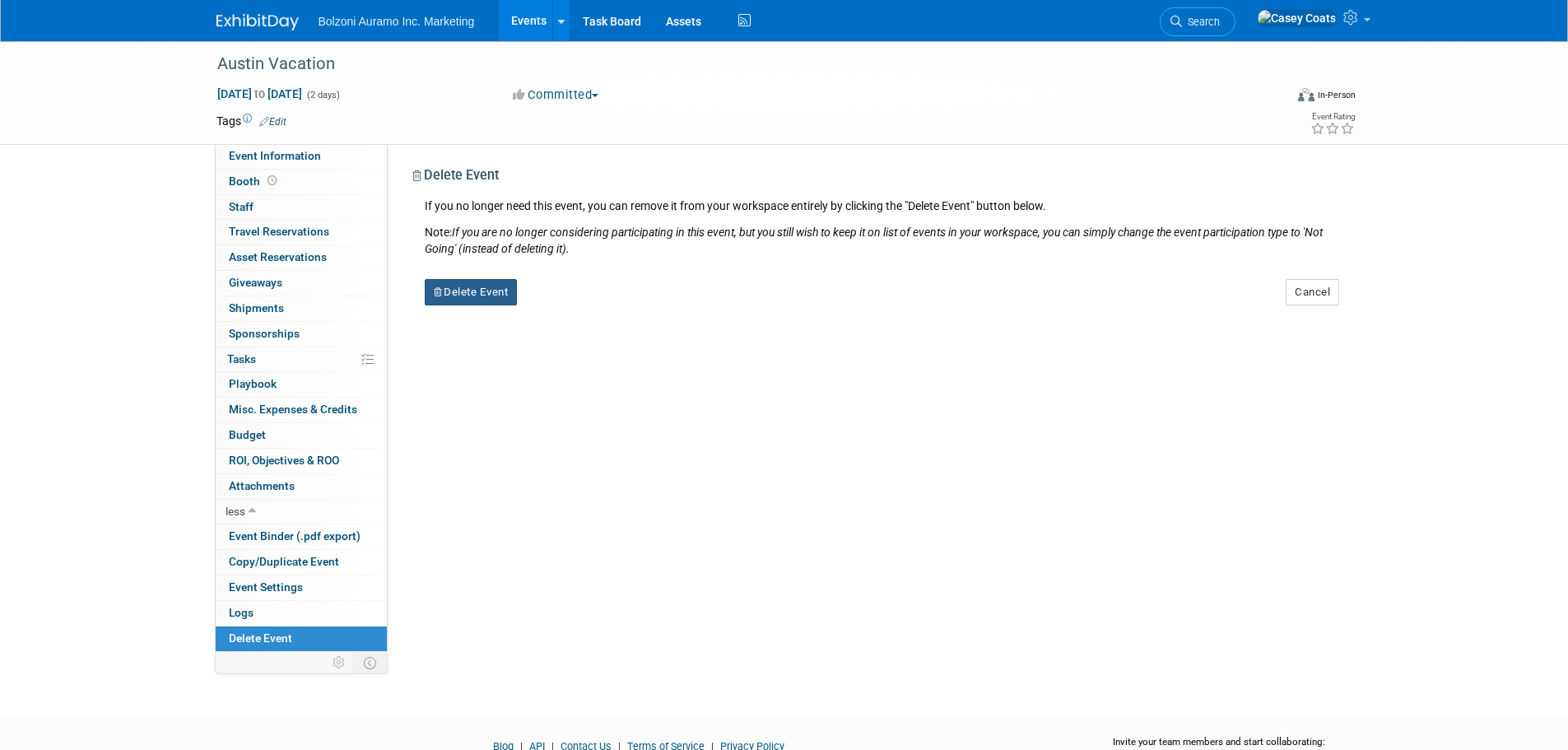
click at [484, 293] on button "Delete Event" at bounding box center [471, 292] width 93 height 26
click at [569, 309] on link "Yes" at bounding box center [574, 305] width 47 height 26
